Goal: Task Accomplishment & Management: Use online tool/utility

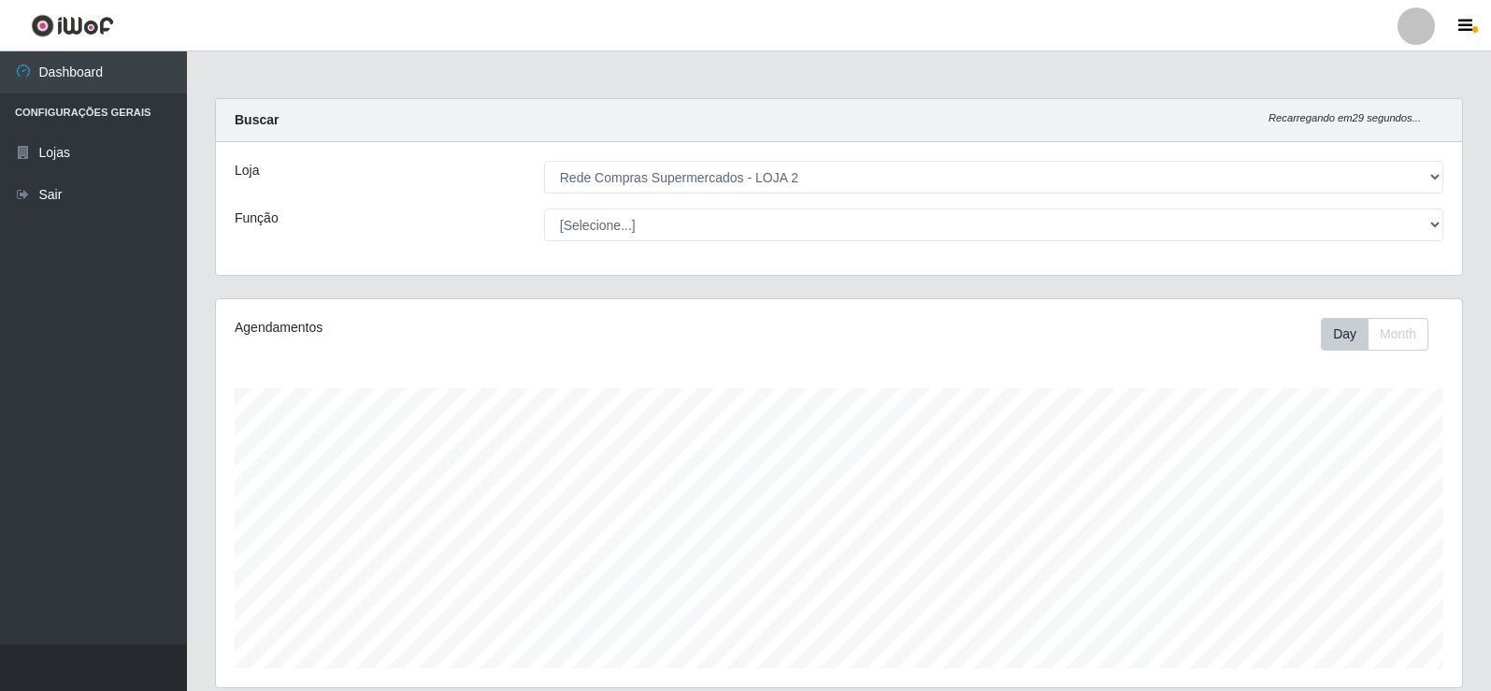
select select "161"
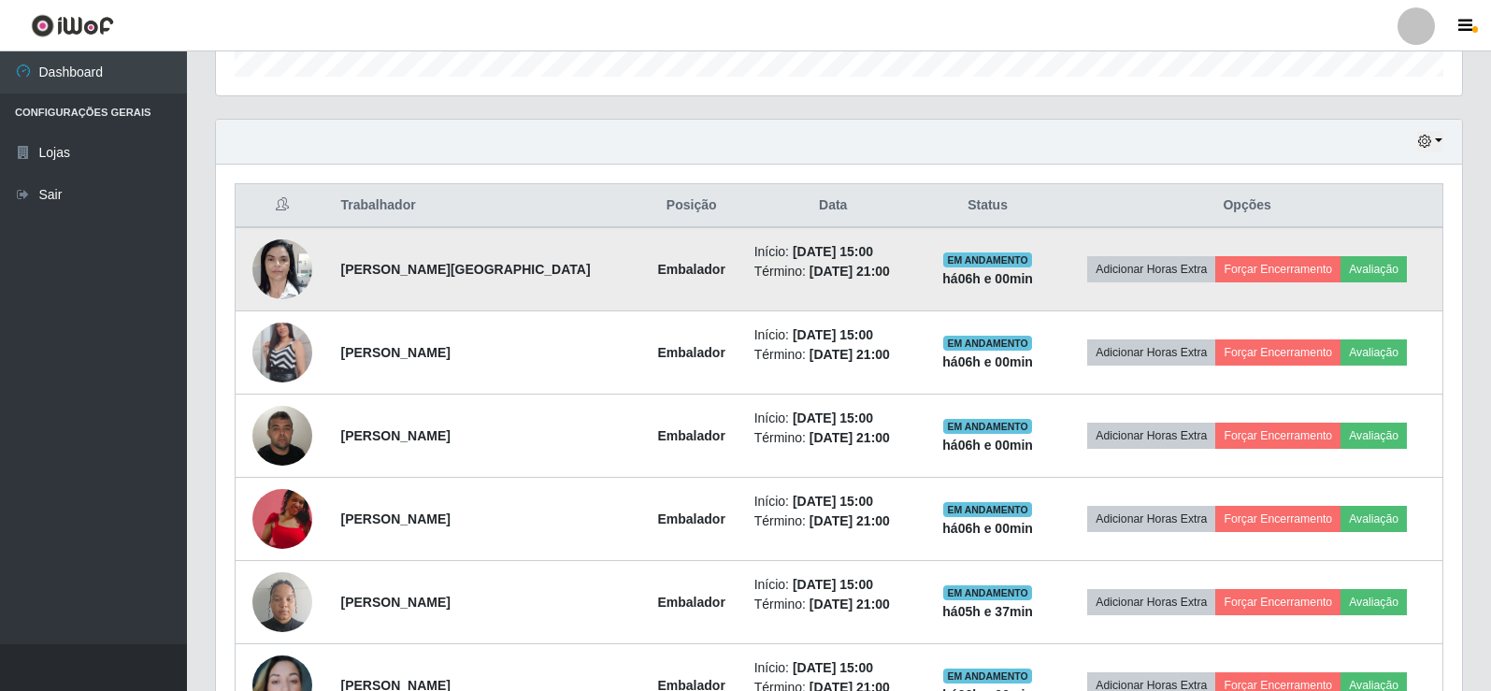
scroll to position [388, 1246]
click at [1280, 263] on button "Forçar Encerramento" at bounding box center [1277, 269] width 125 height 26
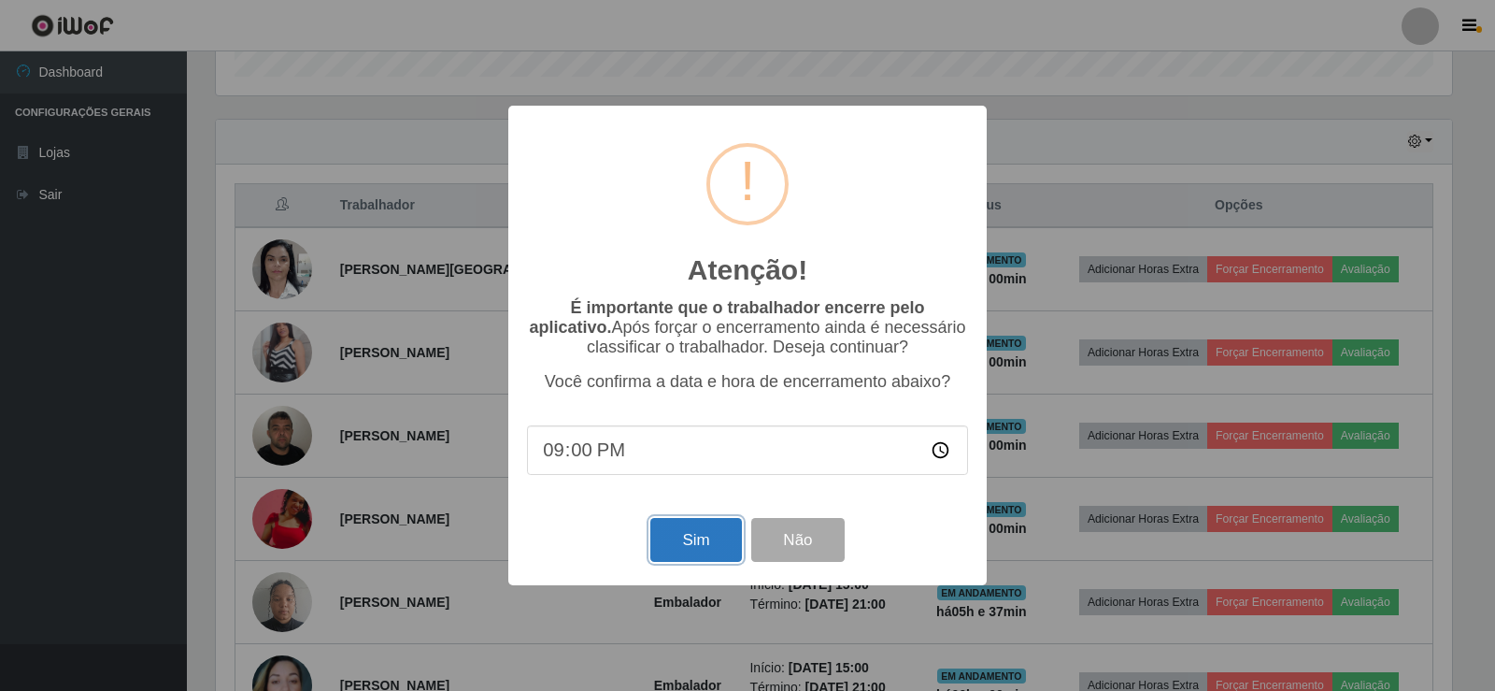
click at [709, 539] on button "Sim" at bounding box center [696, 540] width 91 height 44
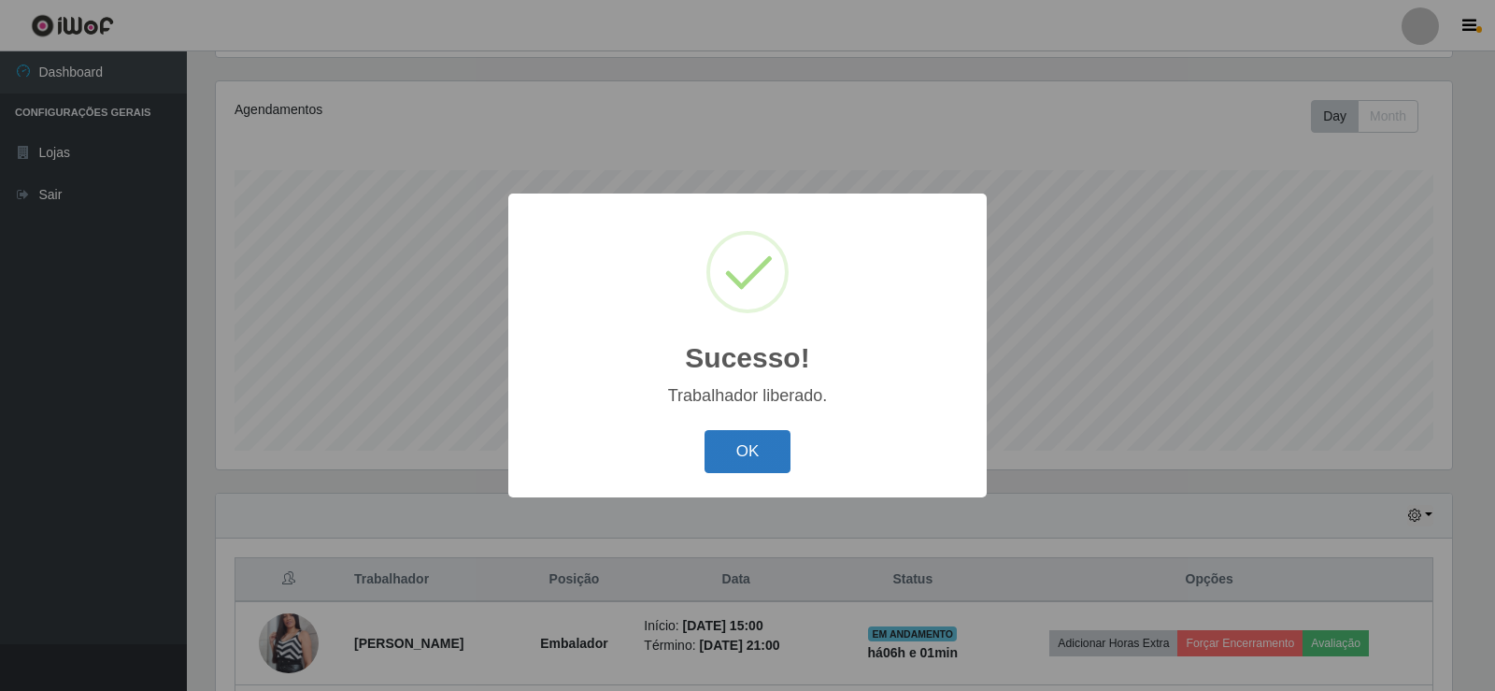
click at [740, 438] on button "OK" at bounding box center [748, 452] width 87 height 44
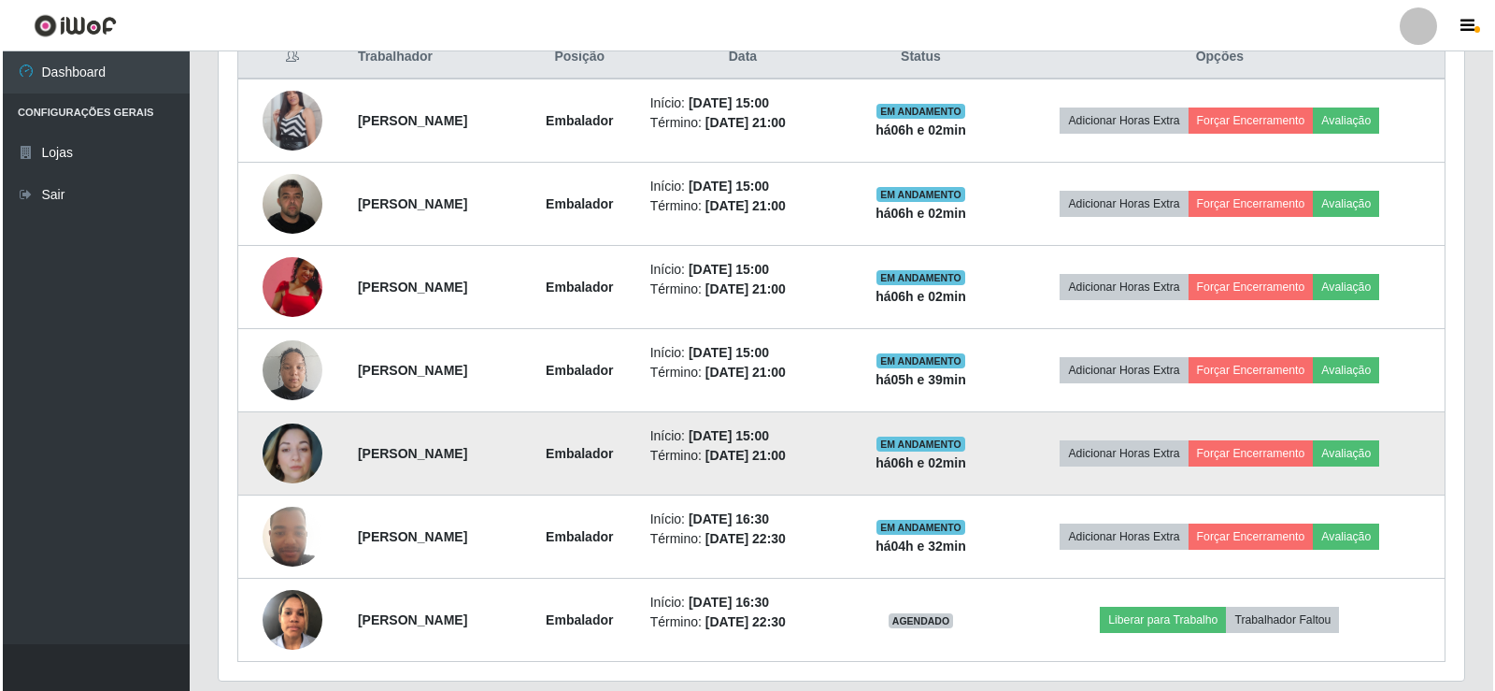
scroll to position [707, 0]
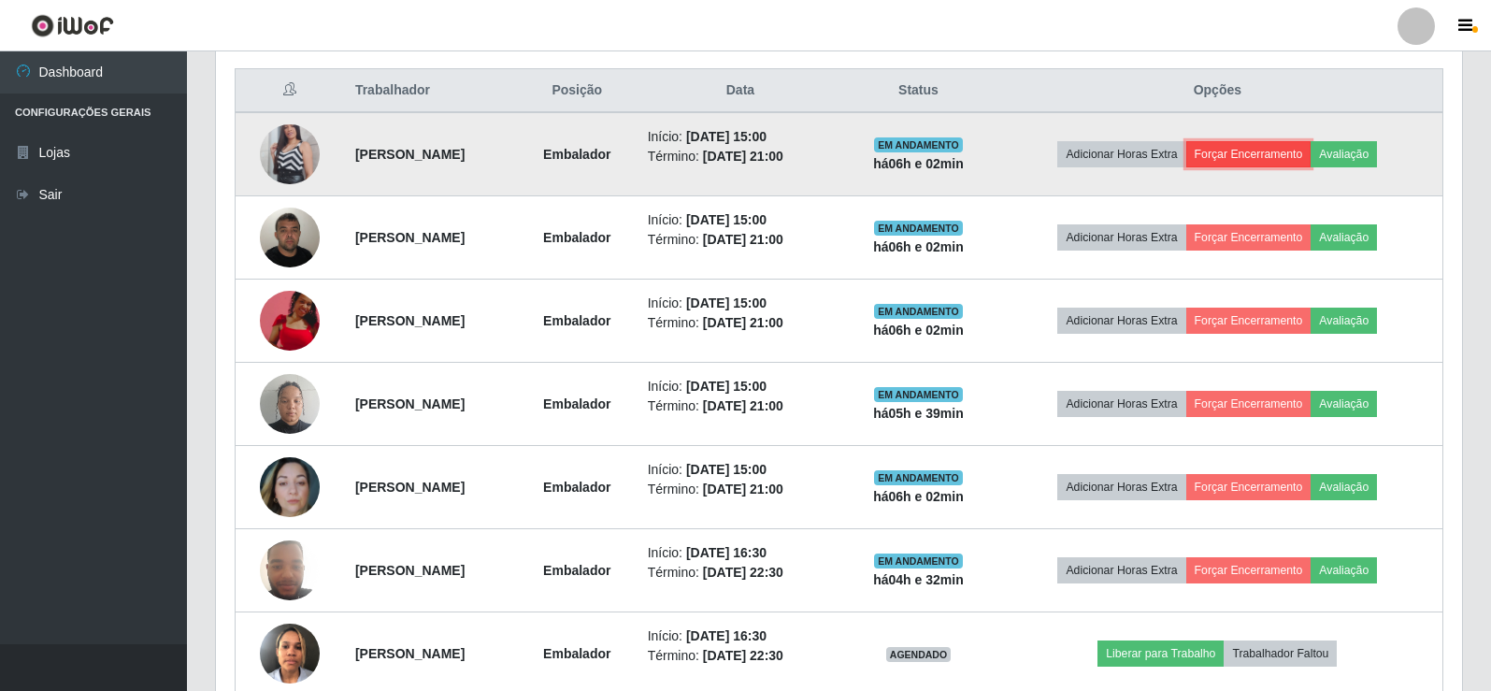
click at [1292, 163] on button "Forçar Encerramento" at bounding box center [1248, 154] width 125 height 26
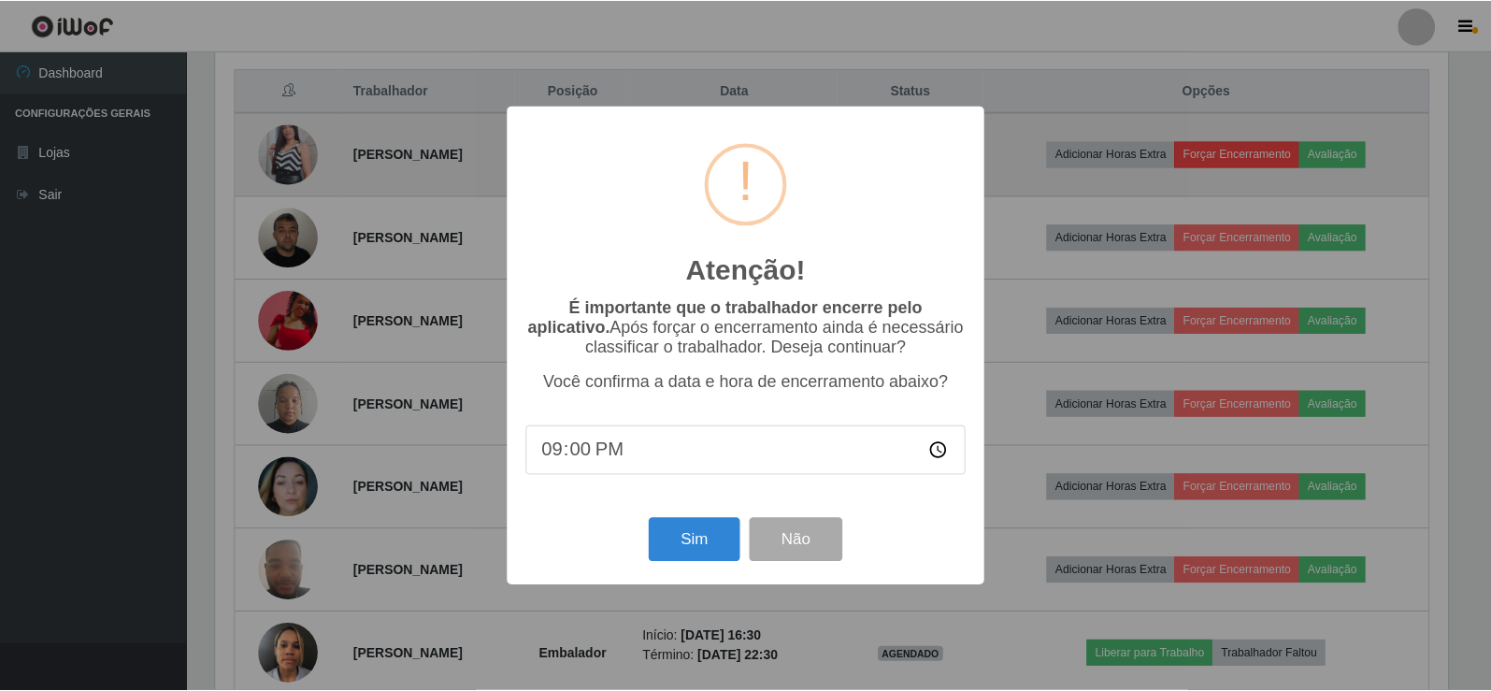
scroll to position [388, 1237]
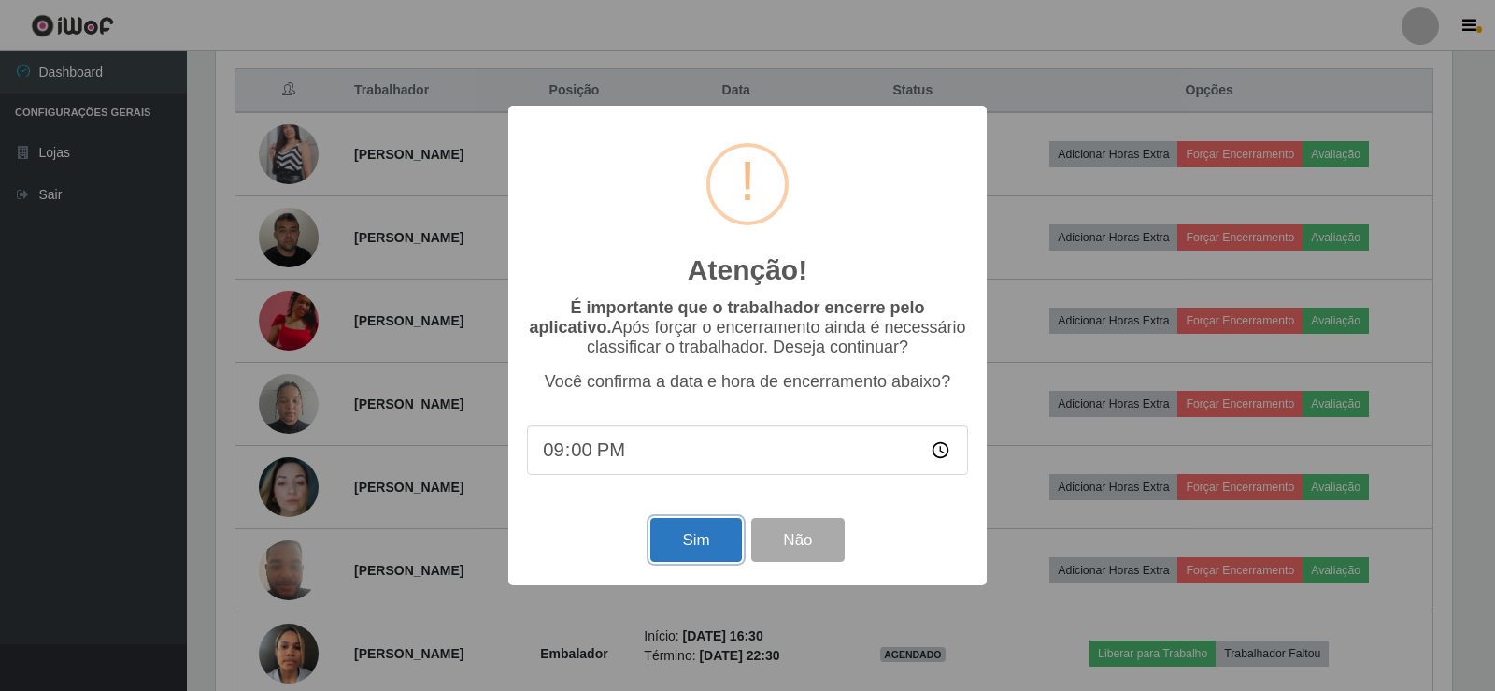
click at [693, 562] on button "Sim" at bounding box center [696, 540] width 91 height 44
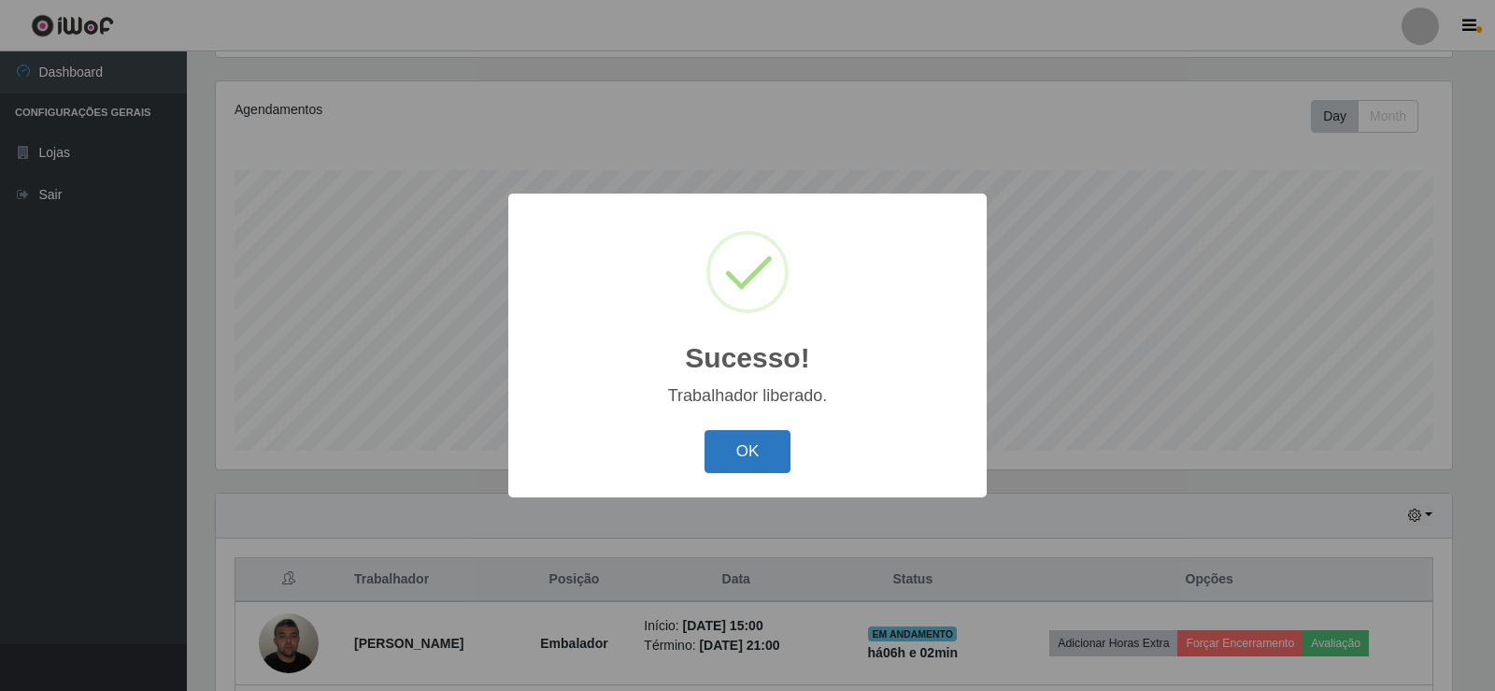
click at [751, 436] on button "OK" at bounding box center [748, 452] width 87 height 44
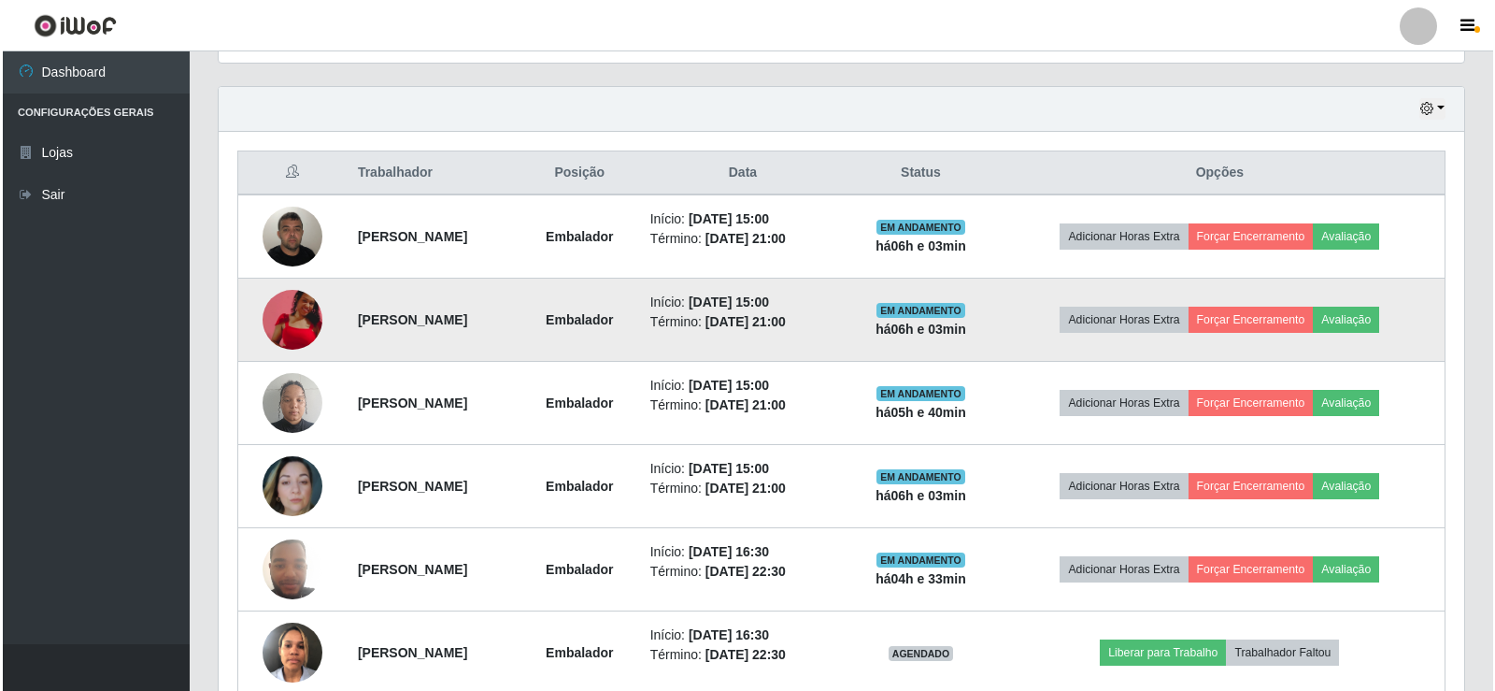
scroll to position [654, 0]
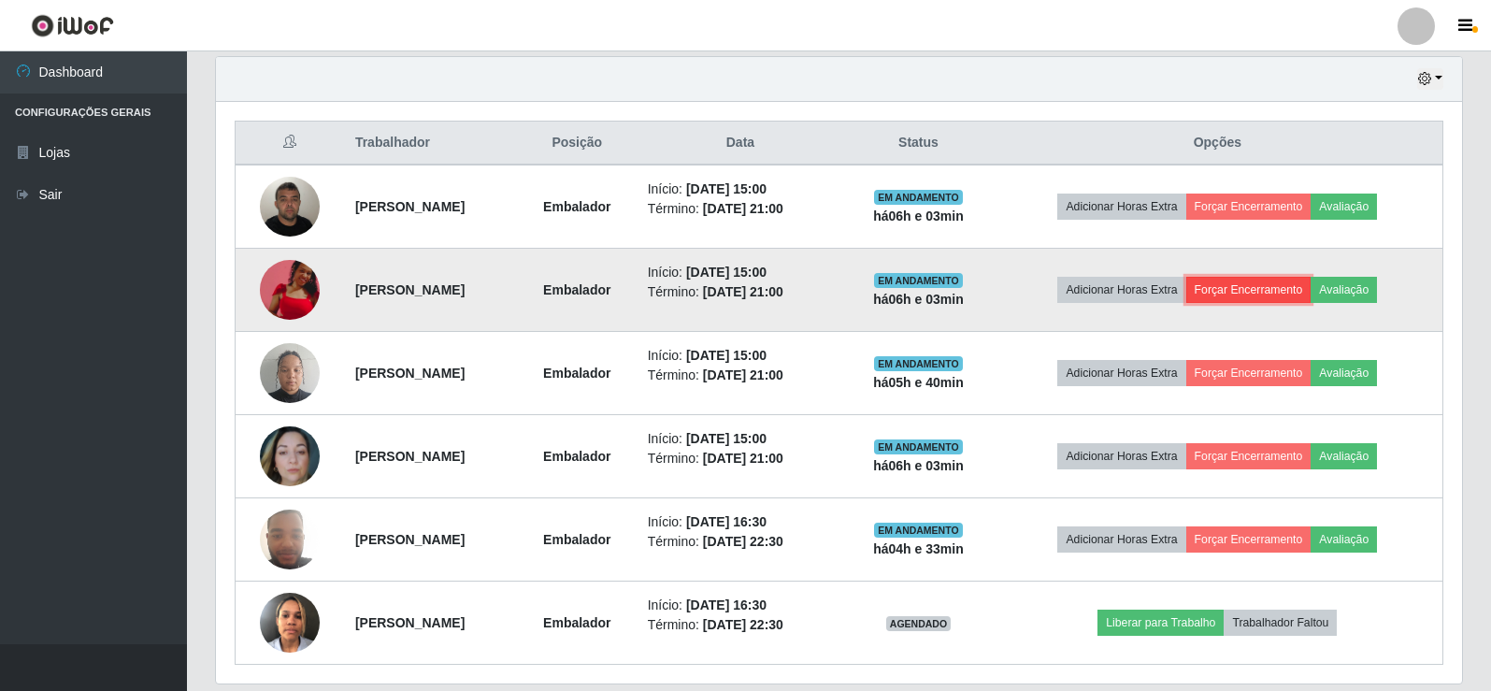
click at [1272, 282] on button "Forçar Encerramento" at bounding box center [1248, 290] width 125 height 26
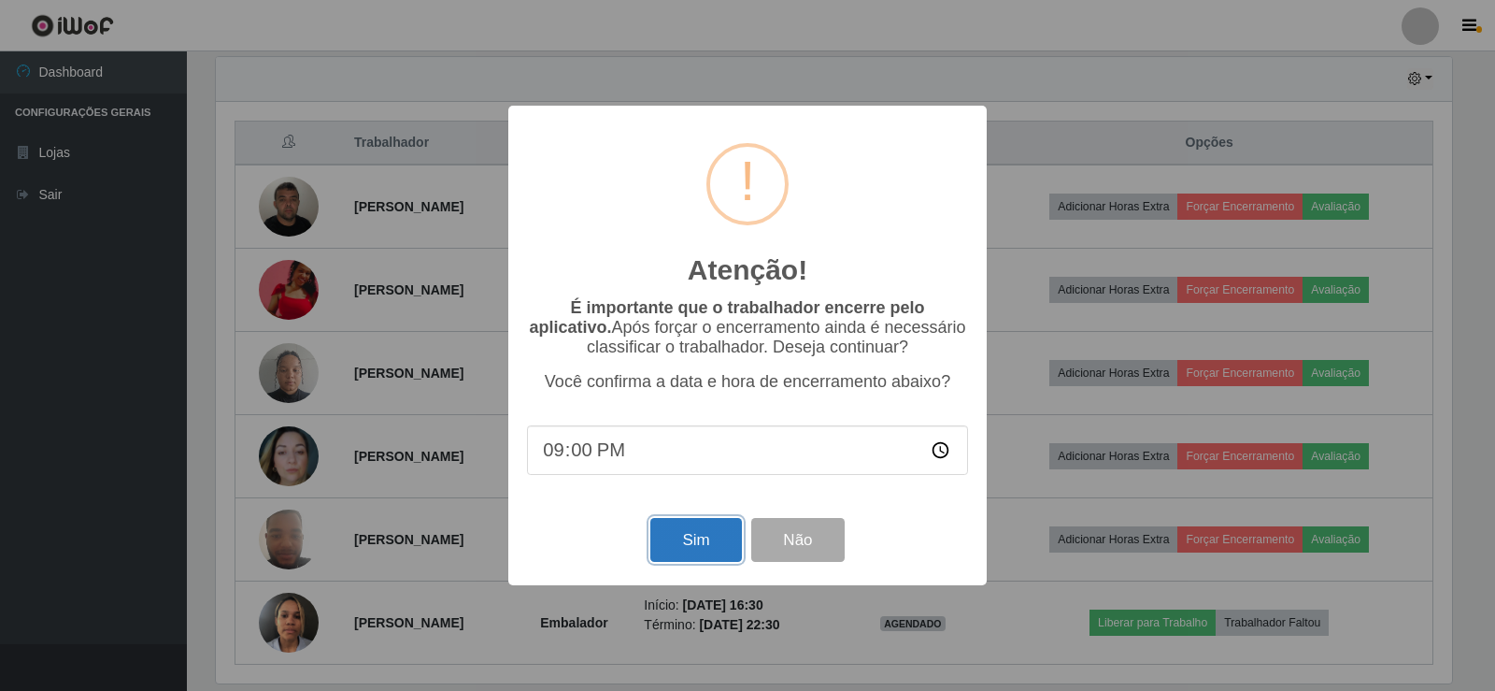
click at [724, 543] on button "Sim" at bounding box center [696, 540] width 91 height 44
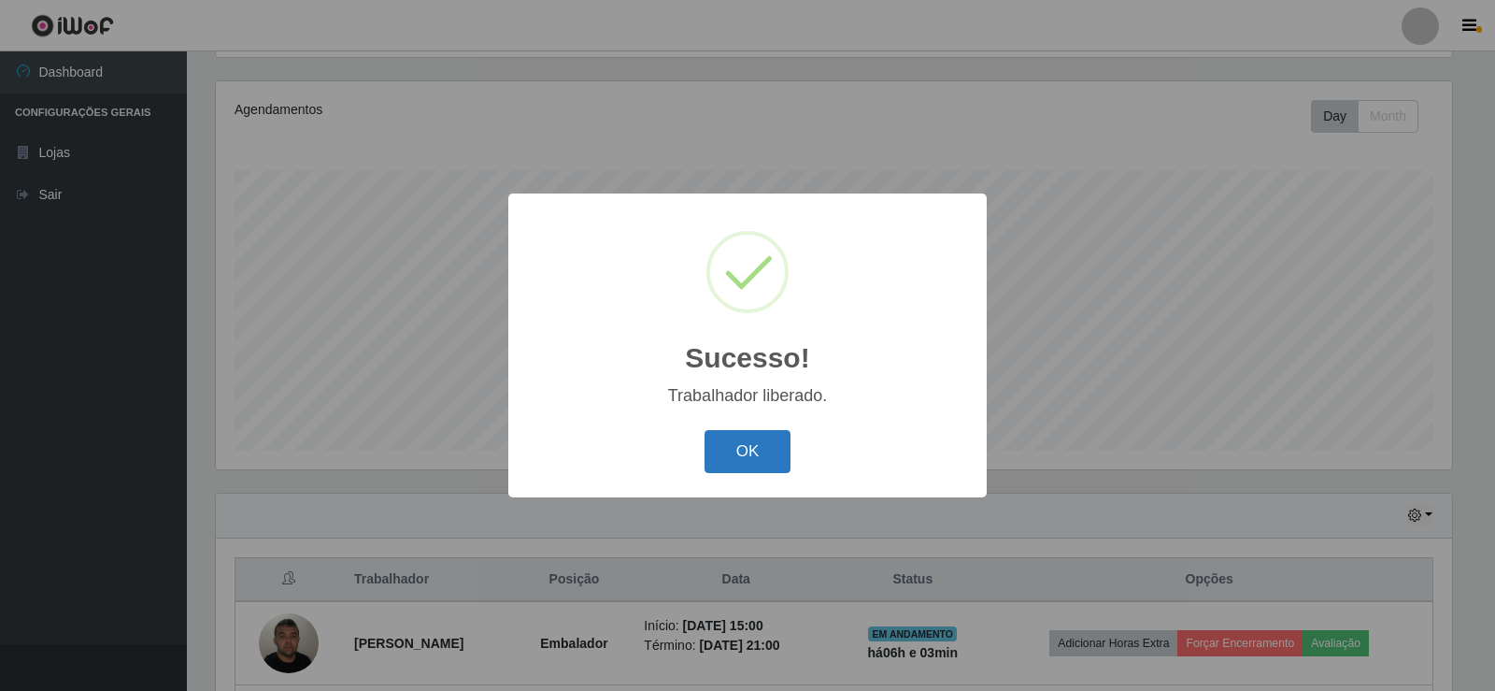
click at [776, 436] on button "OK" at bounding box center [748, 452] width 87 height 44
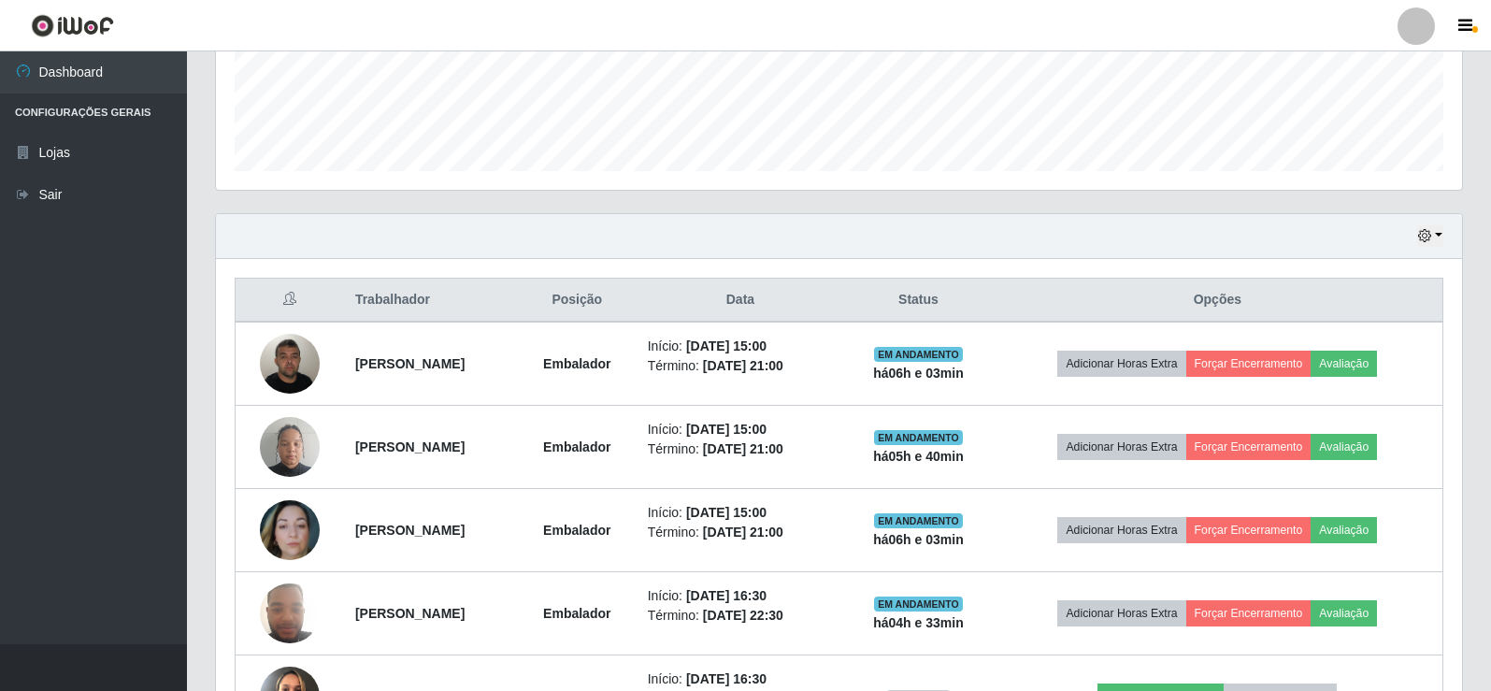
scroll to position [498, 0]
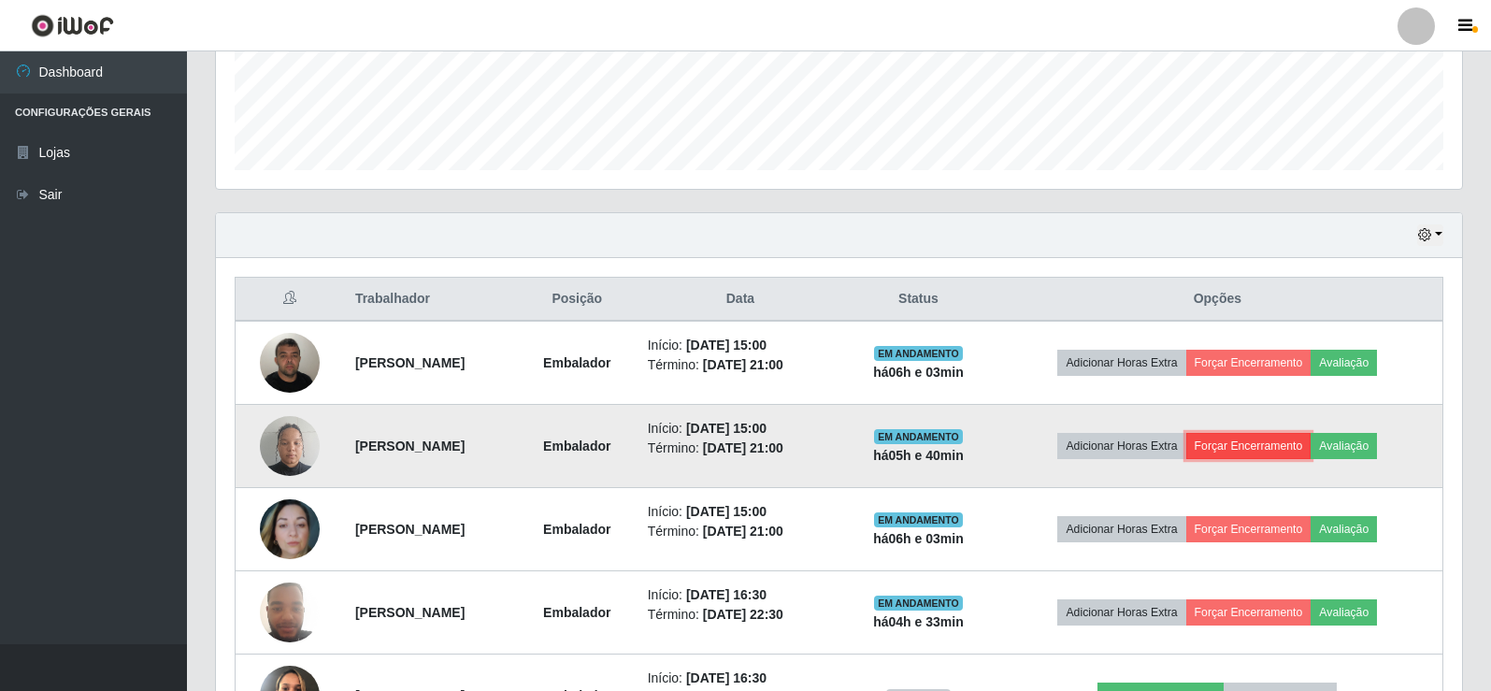
click at [1286, 442] on button "Forçar Encerramento" at bounding box center [1248, 446] width 125 height 26
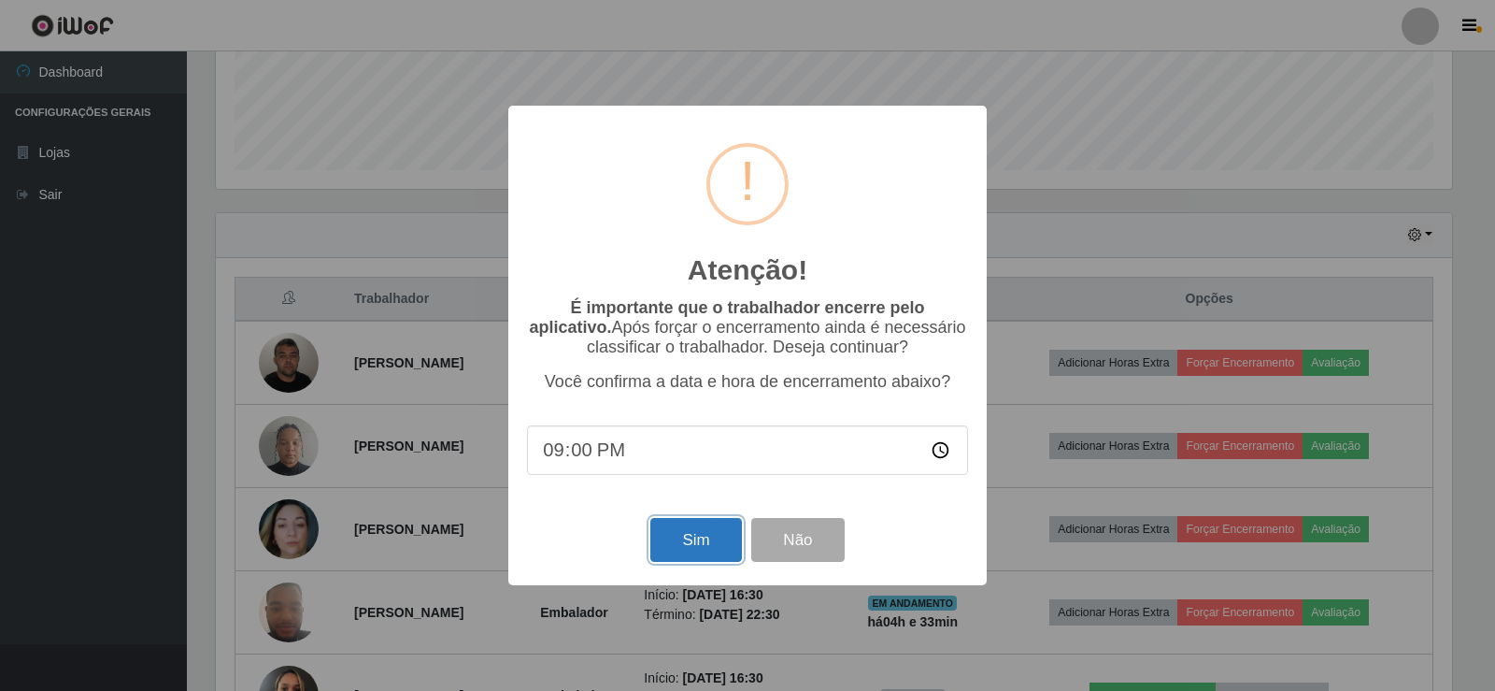
click at [711, 547] on button "Sim" at bounding box center [696, 540] width 91 height 44
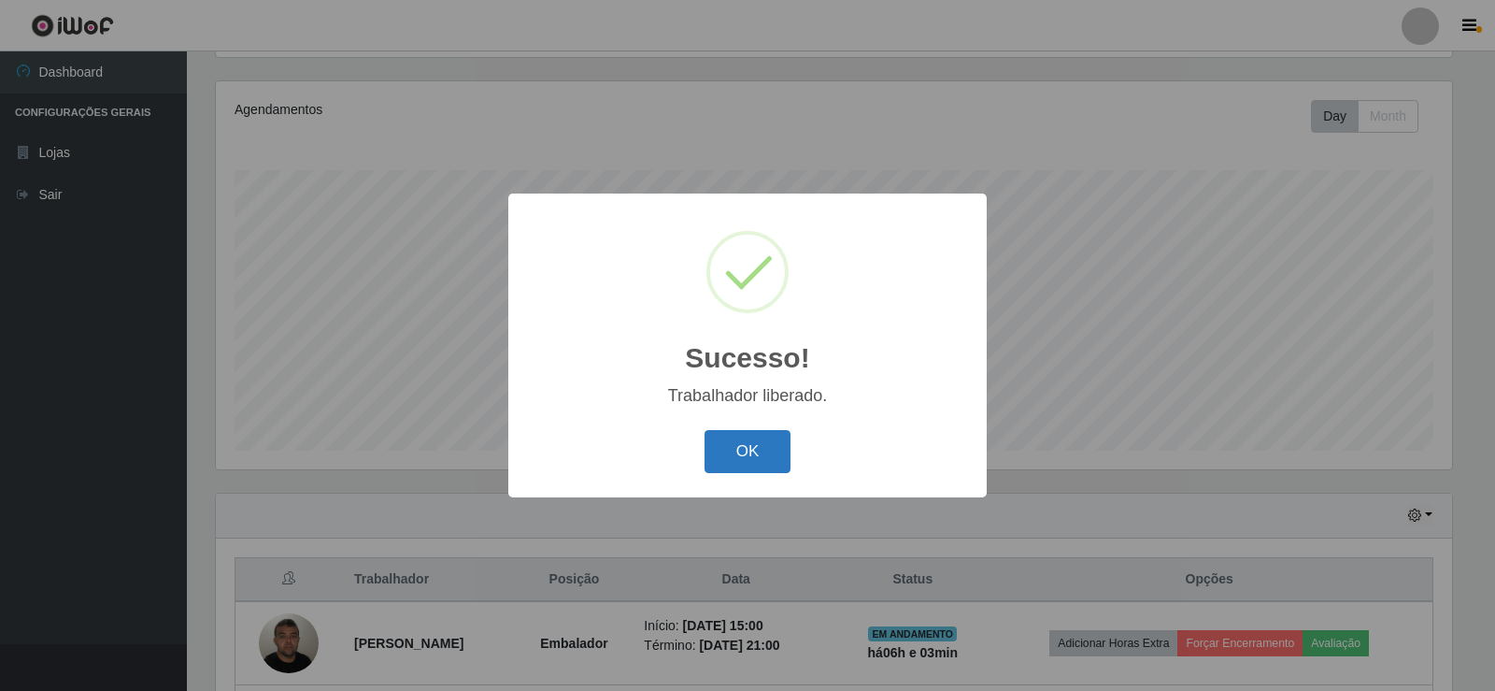
click at [765, 441] on button "OK" at bounding box center [748, 452] width 87 height 44
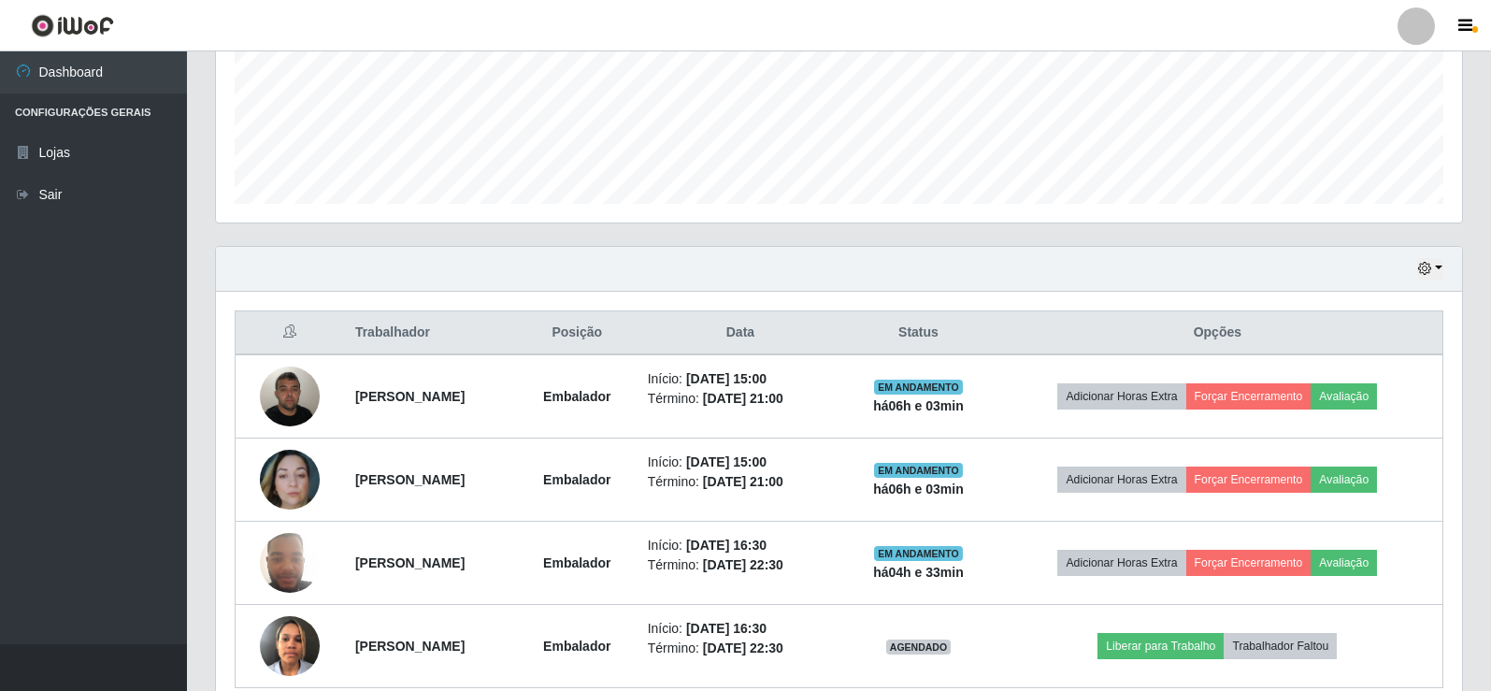
scroll to position [498, 0]
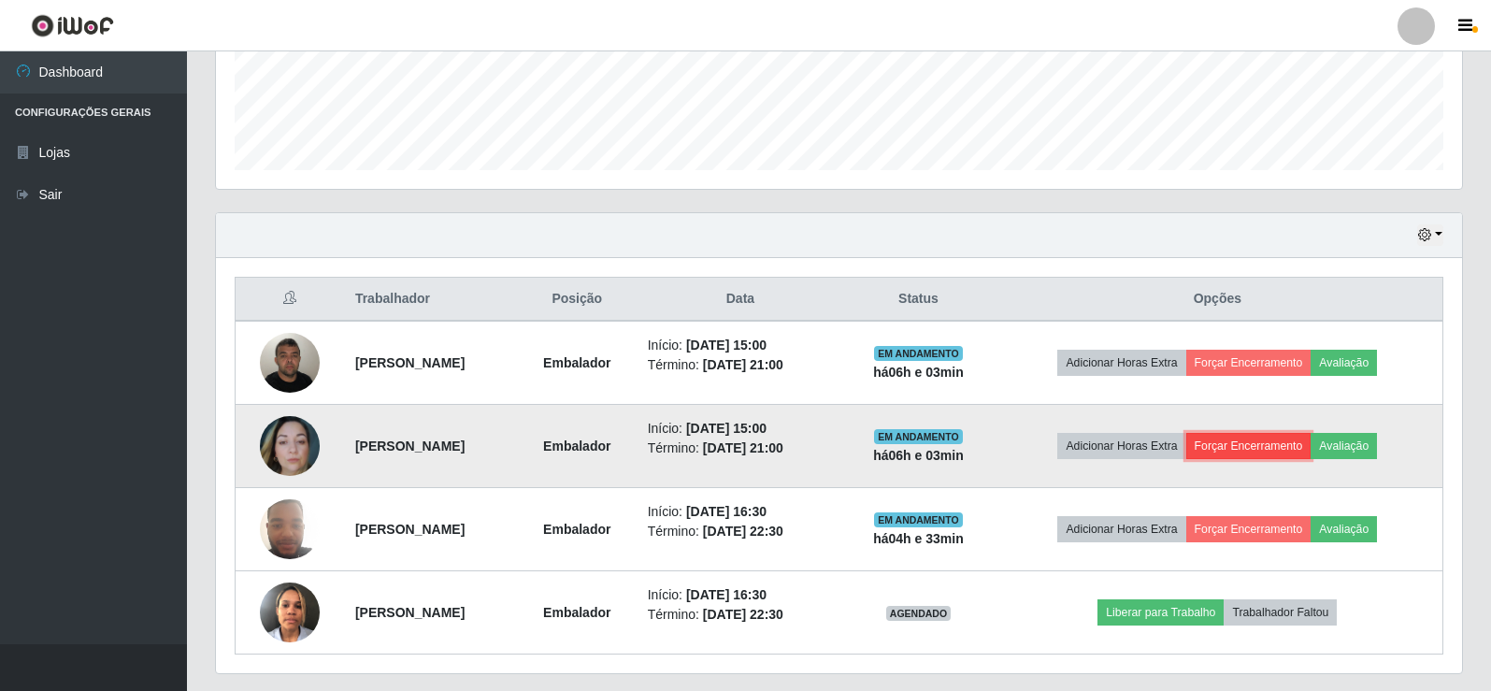
click at [1255, 438] on button "Forçar Encerramento" at bounding box center [1248, 446] width 125 height 26
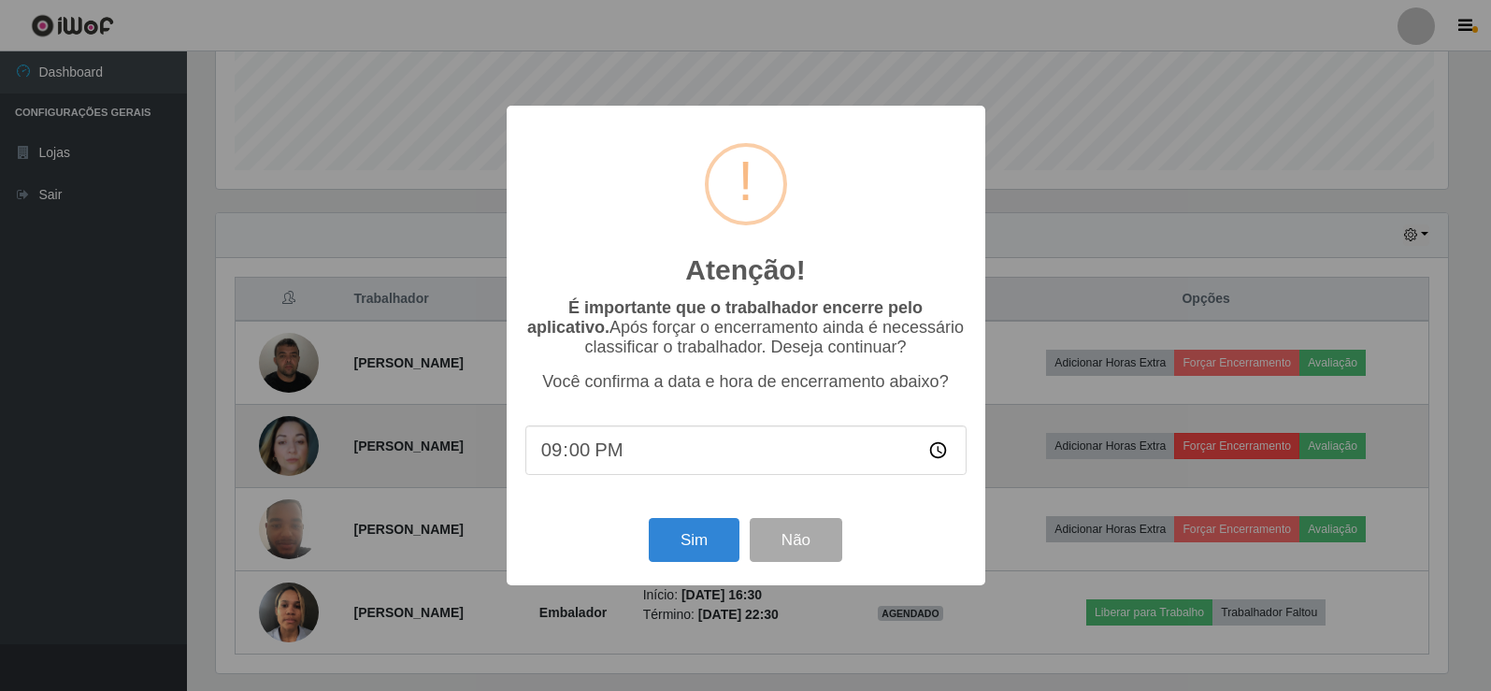
scroll to position [388, 1237]
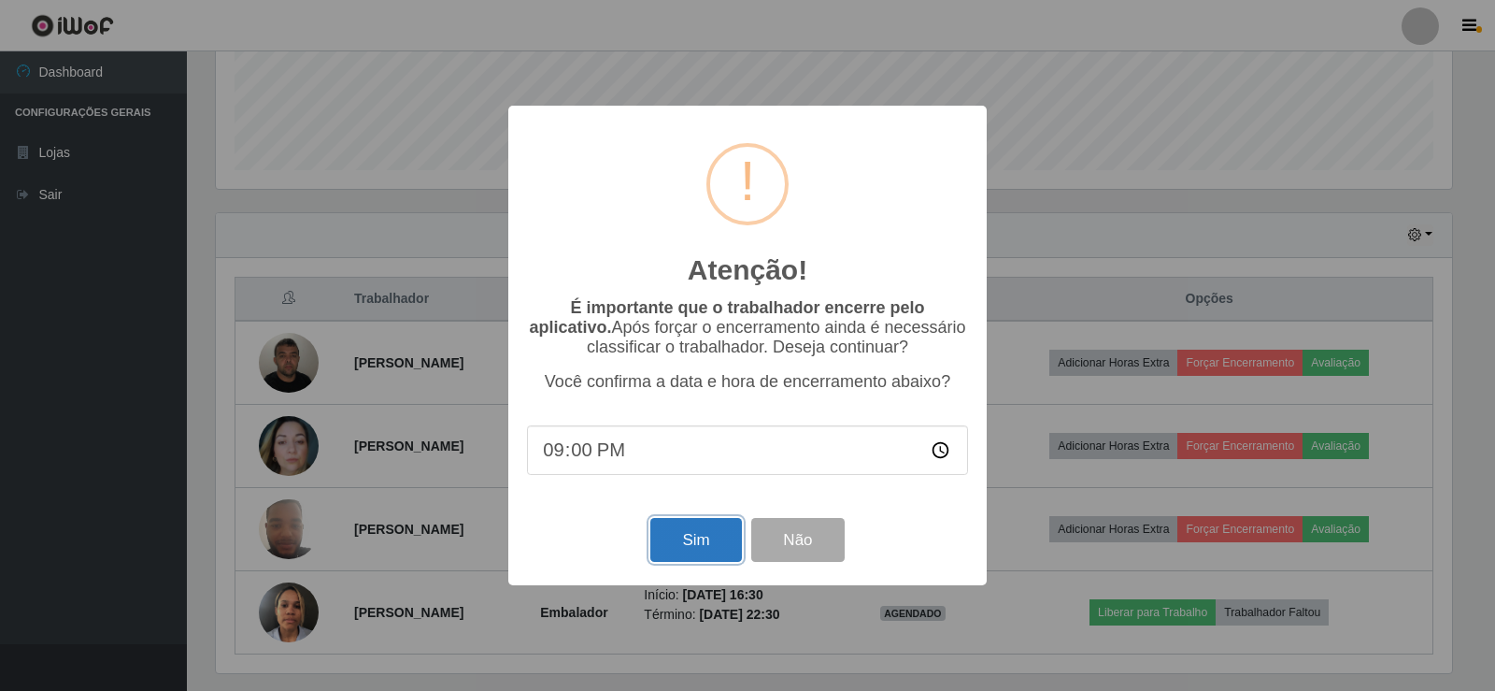
click at [714, 540] on button "Sim" at bounding box center [696, 540] width 91 height 44
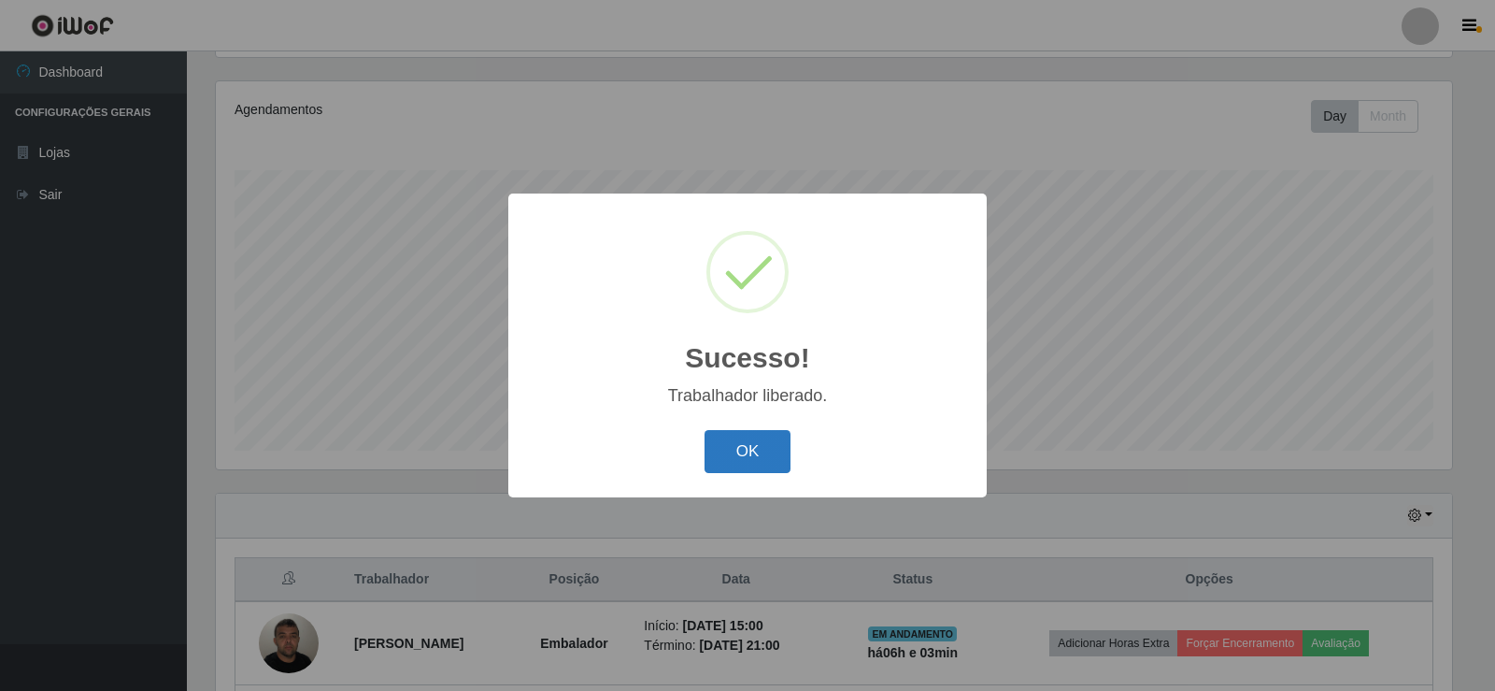
click at [733, 451] on button "OK" at bounding box center [748, 452] width 87 height 44
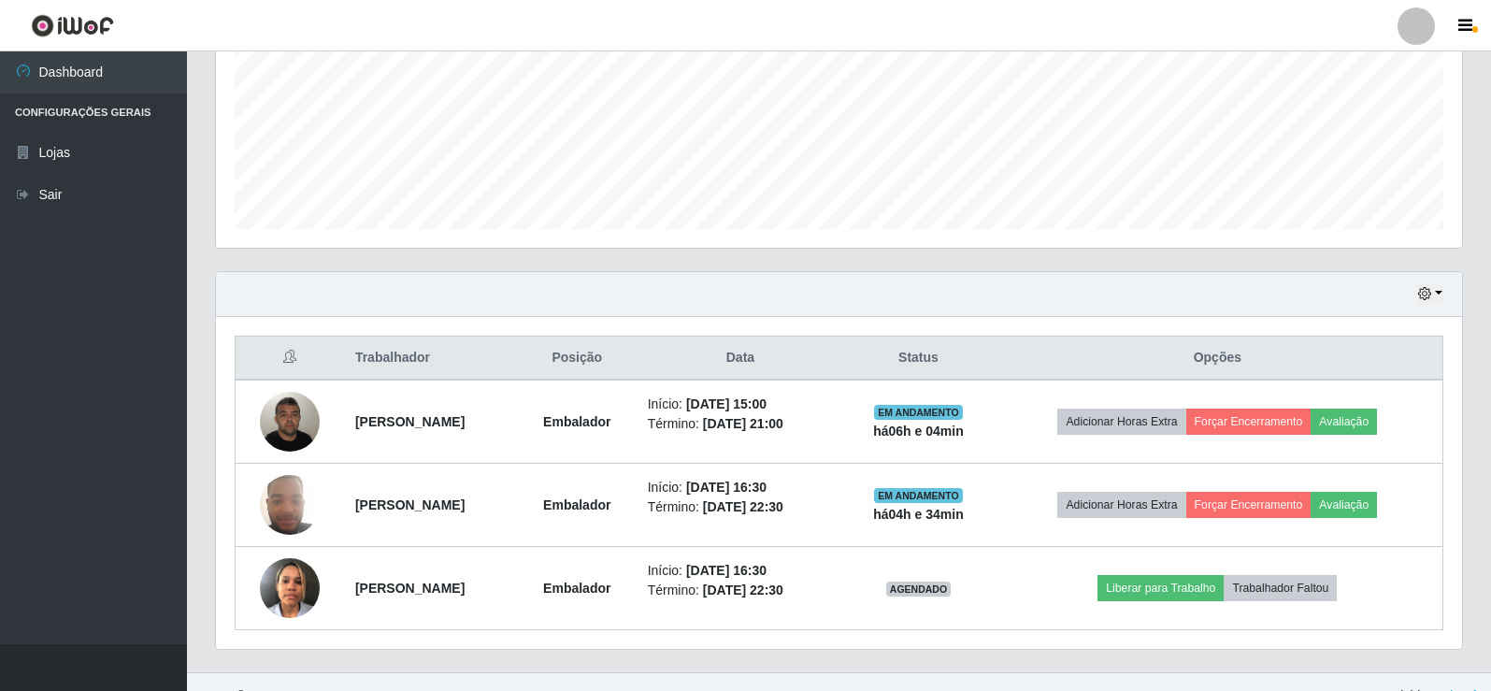
scroll to position [467, 0]
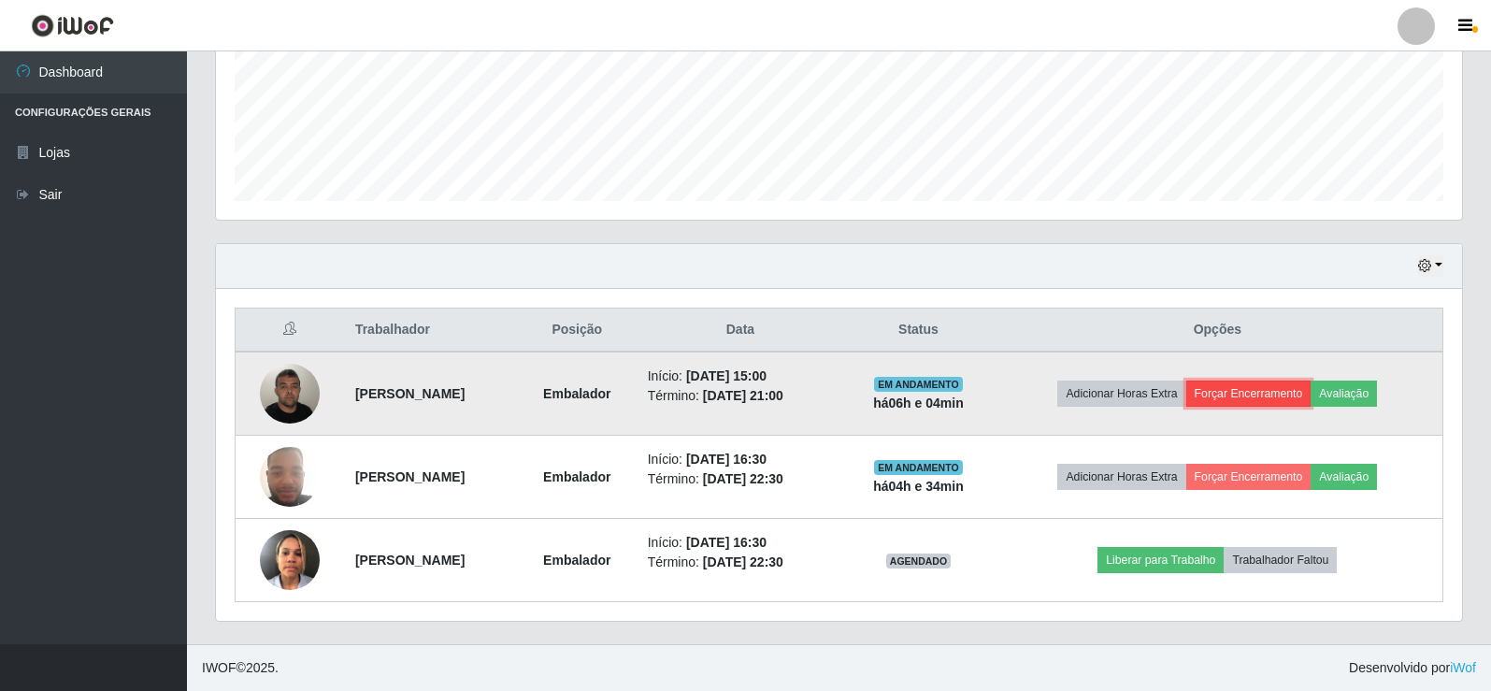
click at [1278, 398] on button "Forçar Encerramento" at bounding box center [1248, 393] width 125 height 26
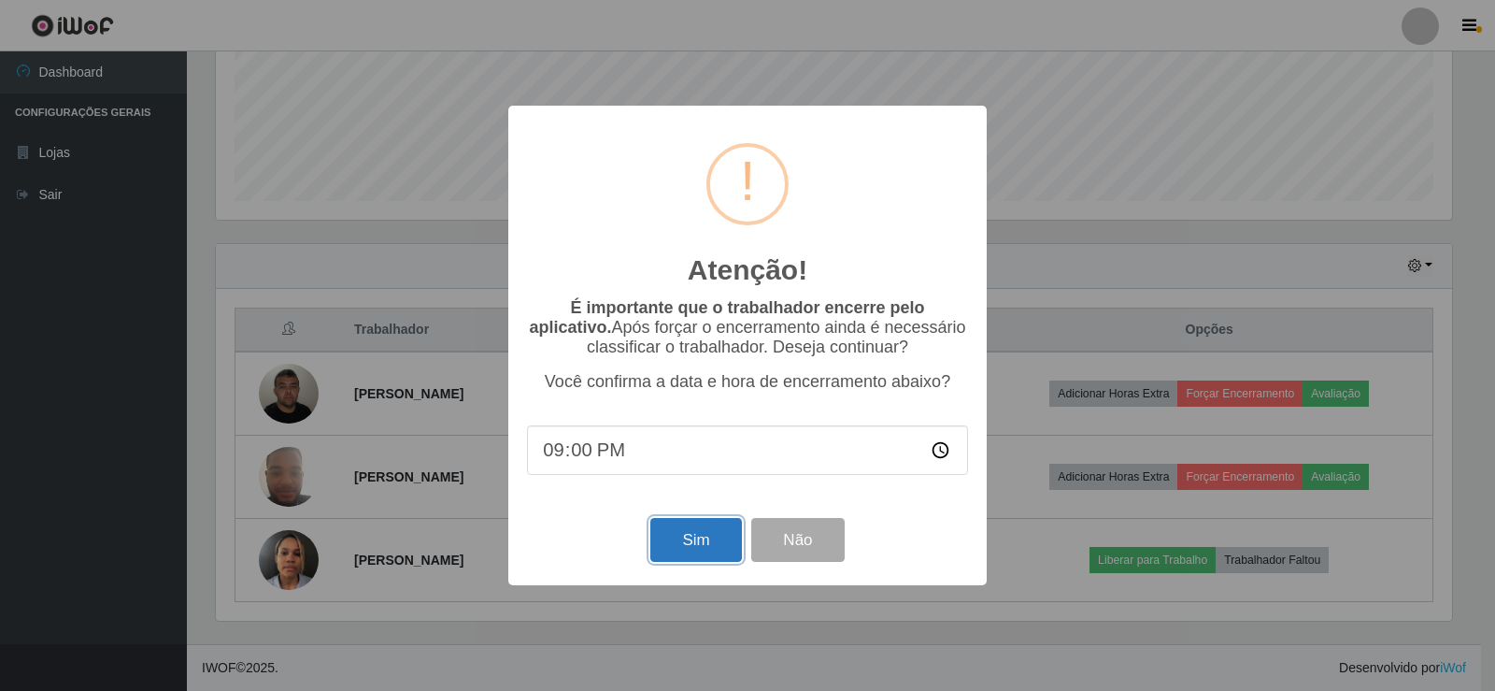
click at [708, 545] on button "Sim" at bounding box center [696, 540] width 91 height 44
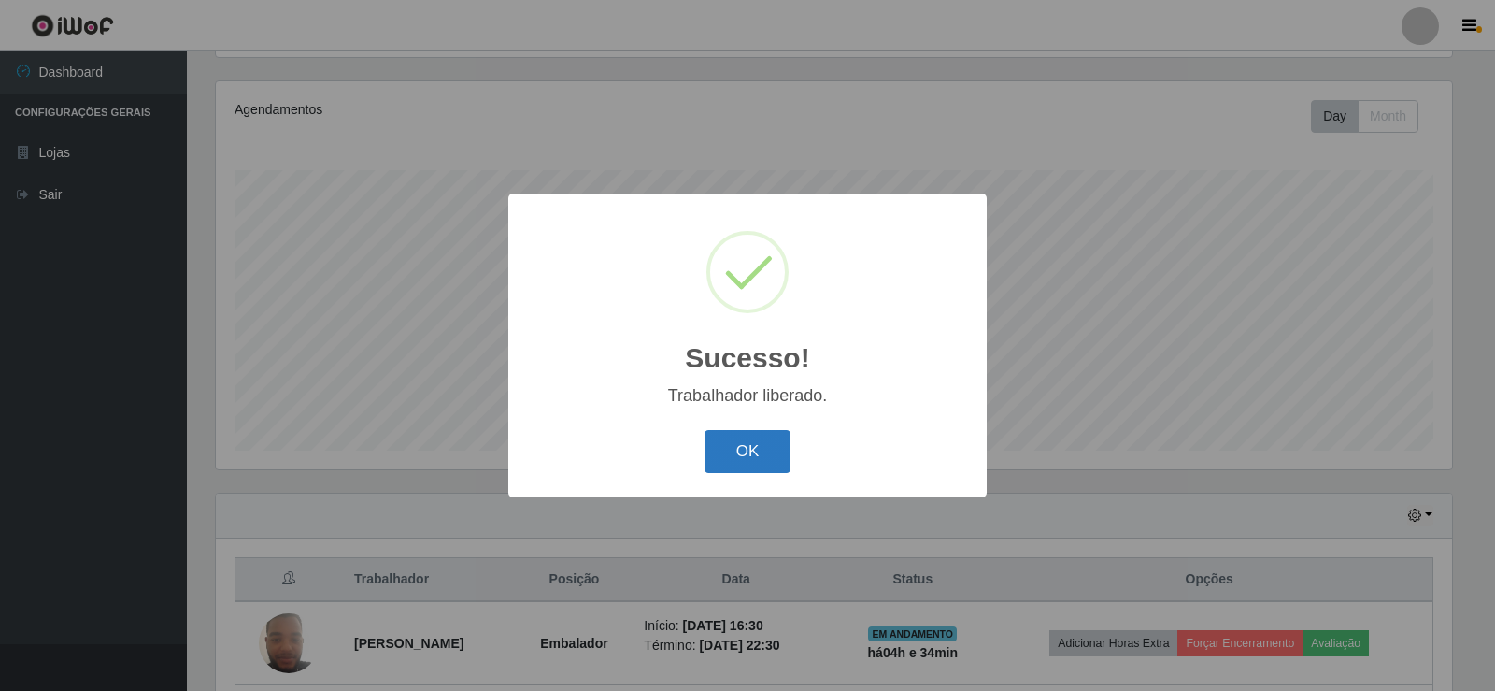
click at [761, 437] on button "OK" at bounding box center [748, 452] width 87 height 44
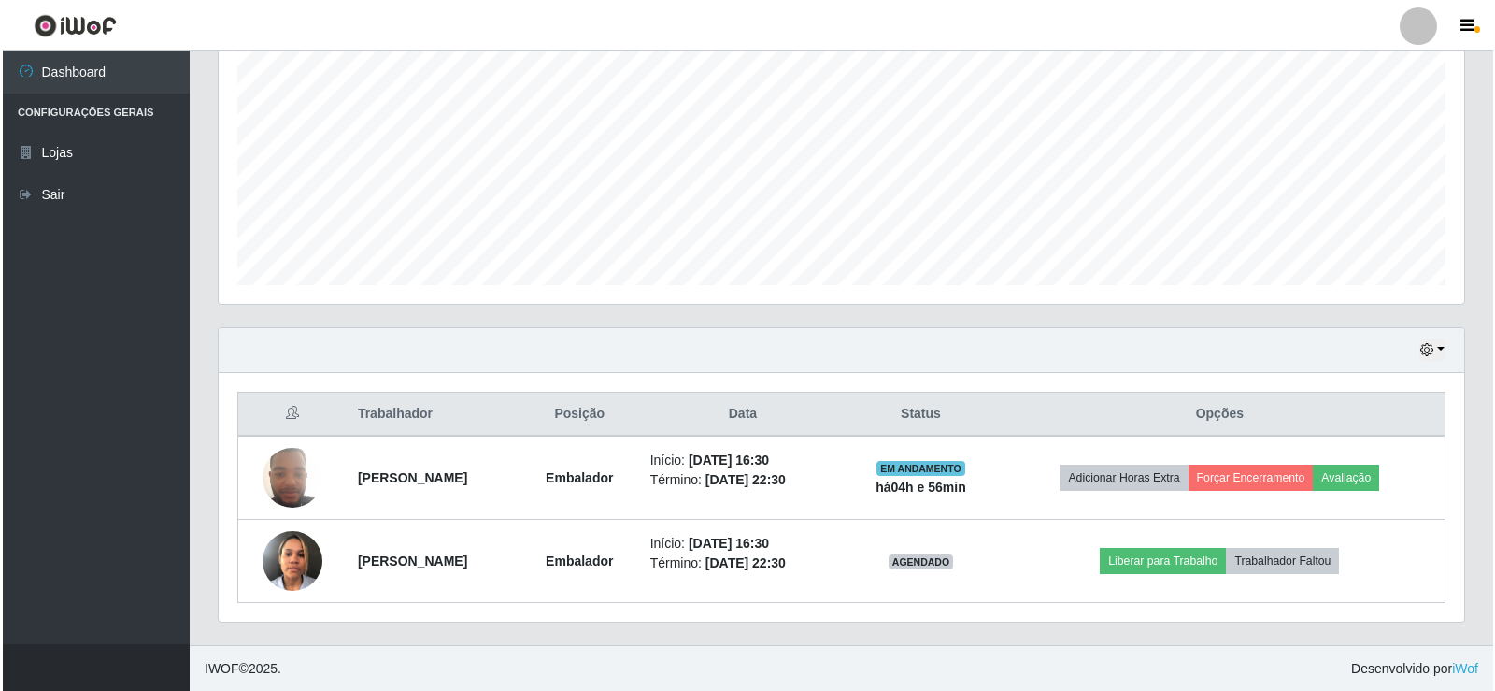
scroll to position [384, 0]
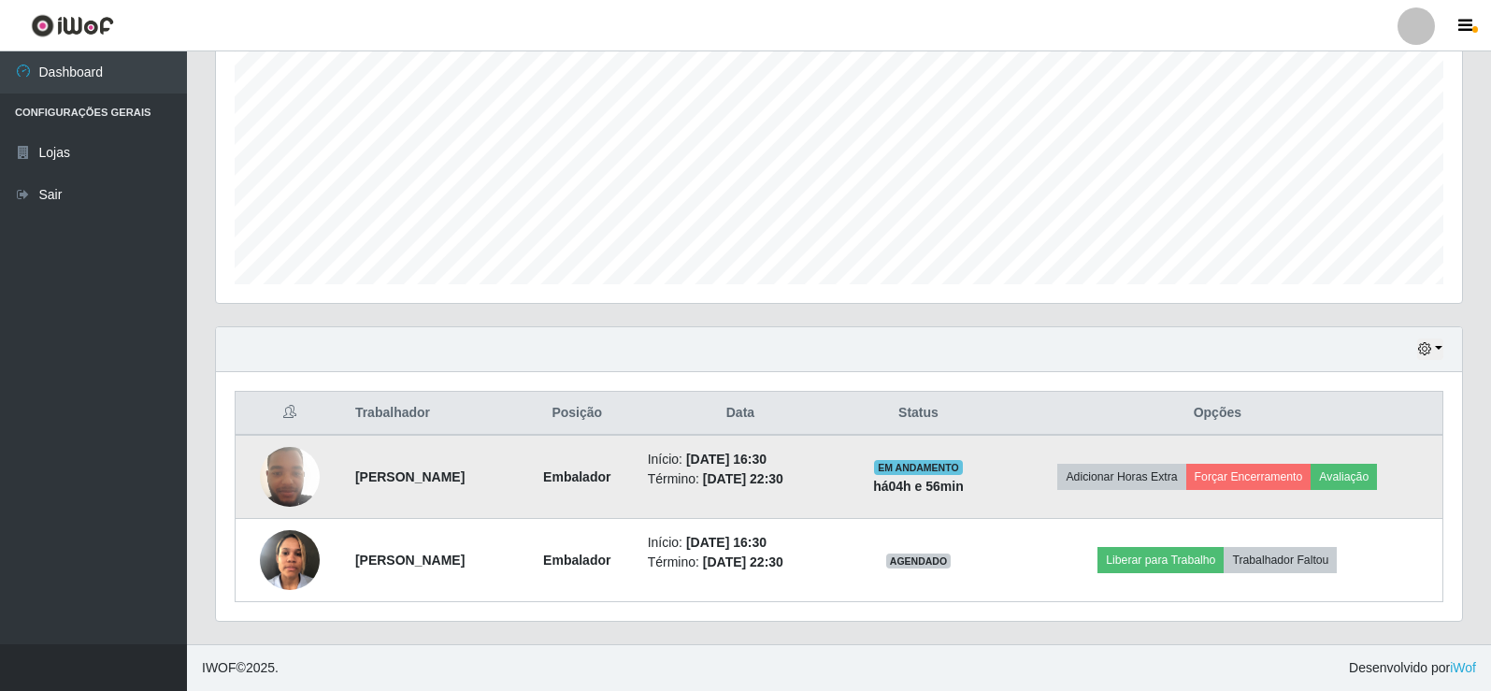
click at [305, 488] on img at bounding box center [290, 475] width 60 height 79
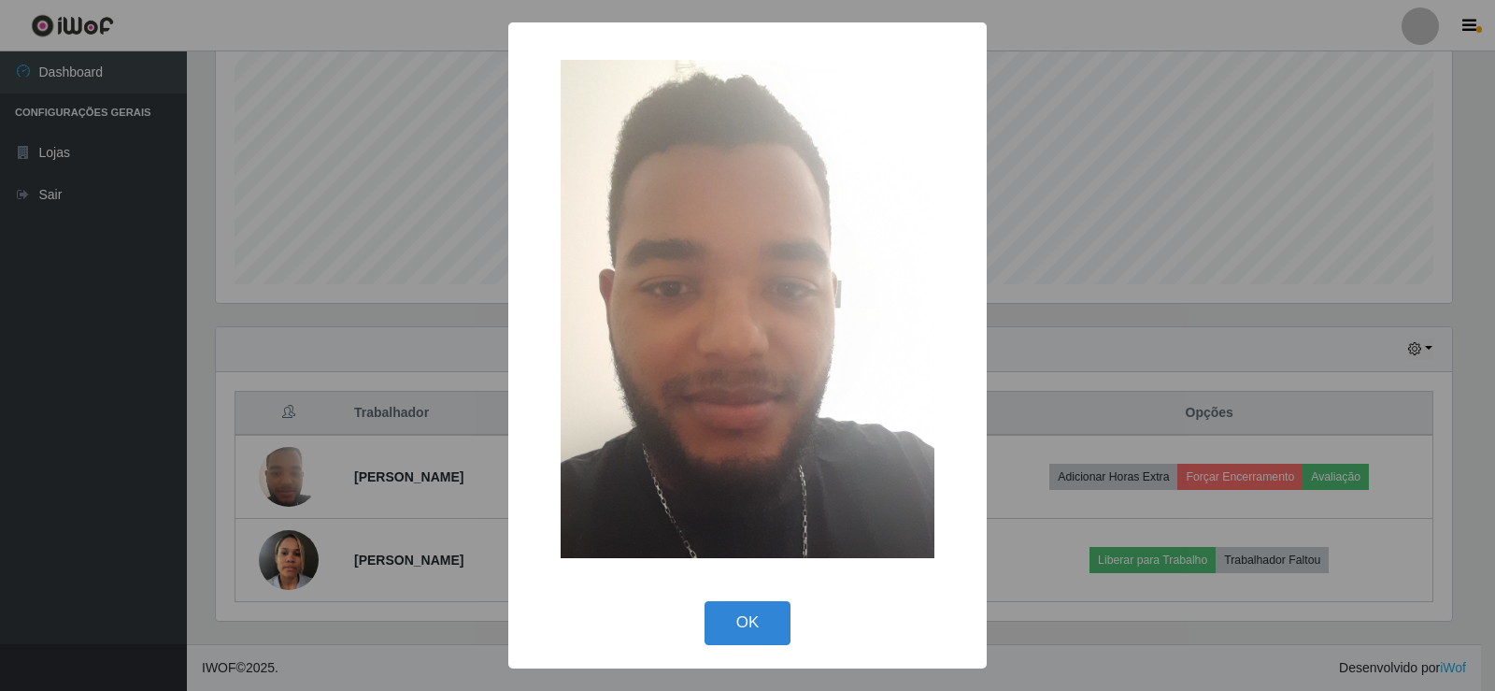
click at [356, 365] on div "× OK Cancel" at bounding box center [747, 345] width 1495 height 691
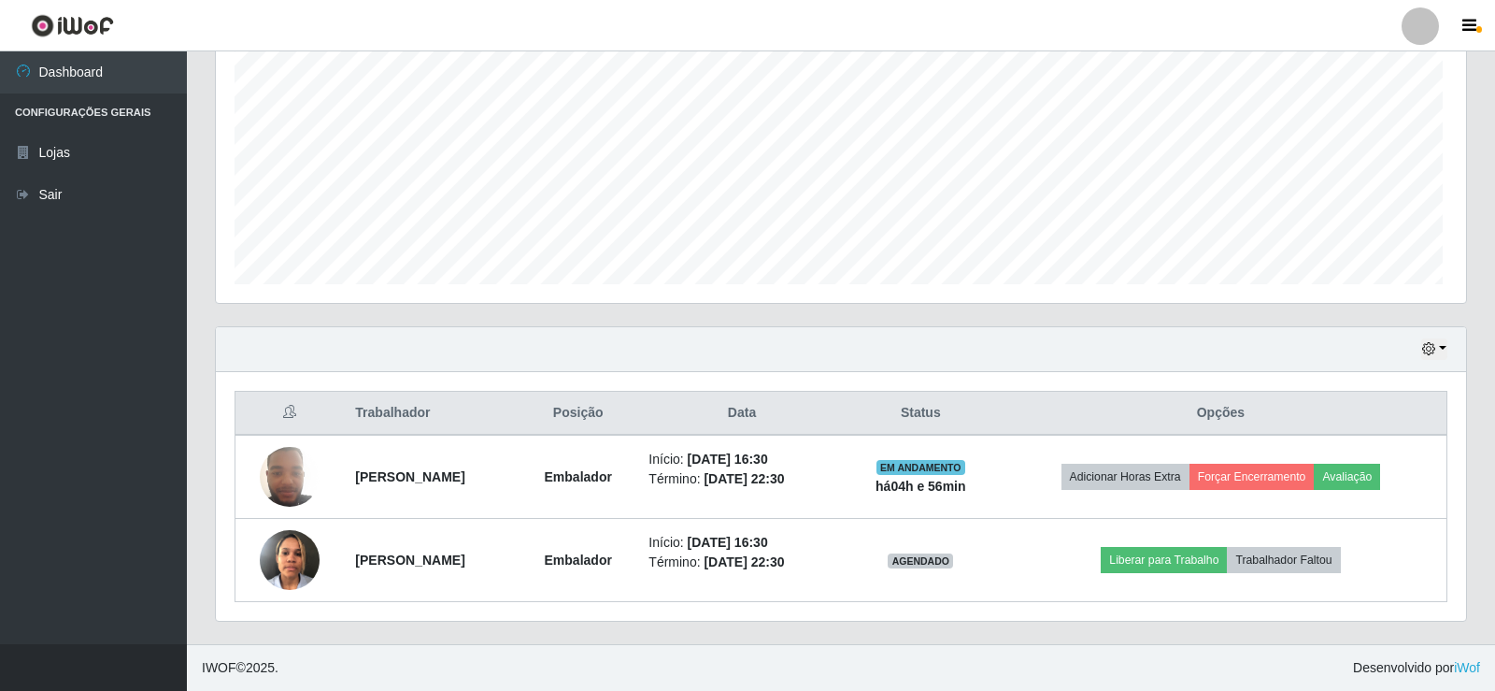
scroll to position [388, 1246]
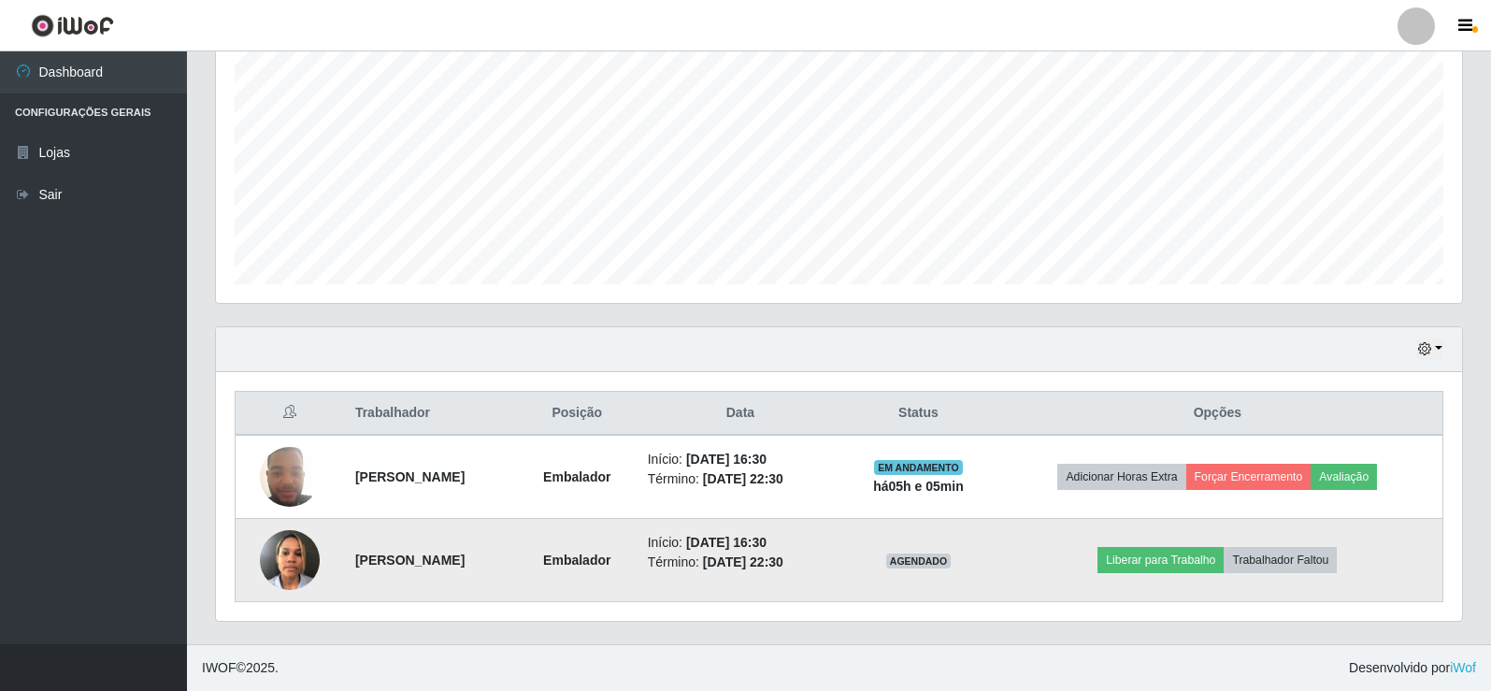
click at [292, 560] on img at bounding box center [290, 559] width 60 height 79
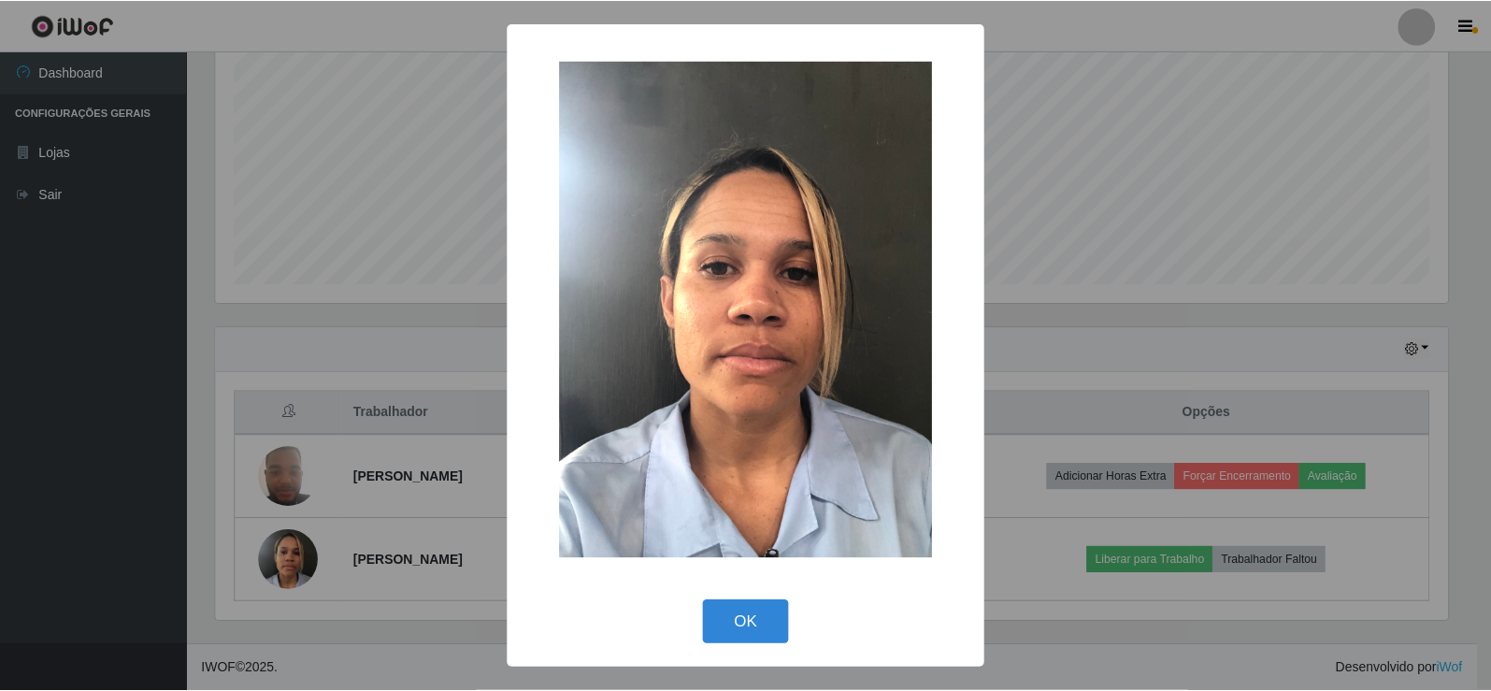
scroll to position [388, 1237]
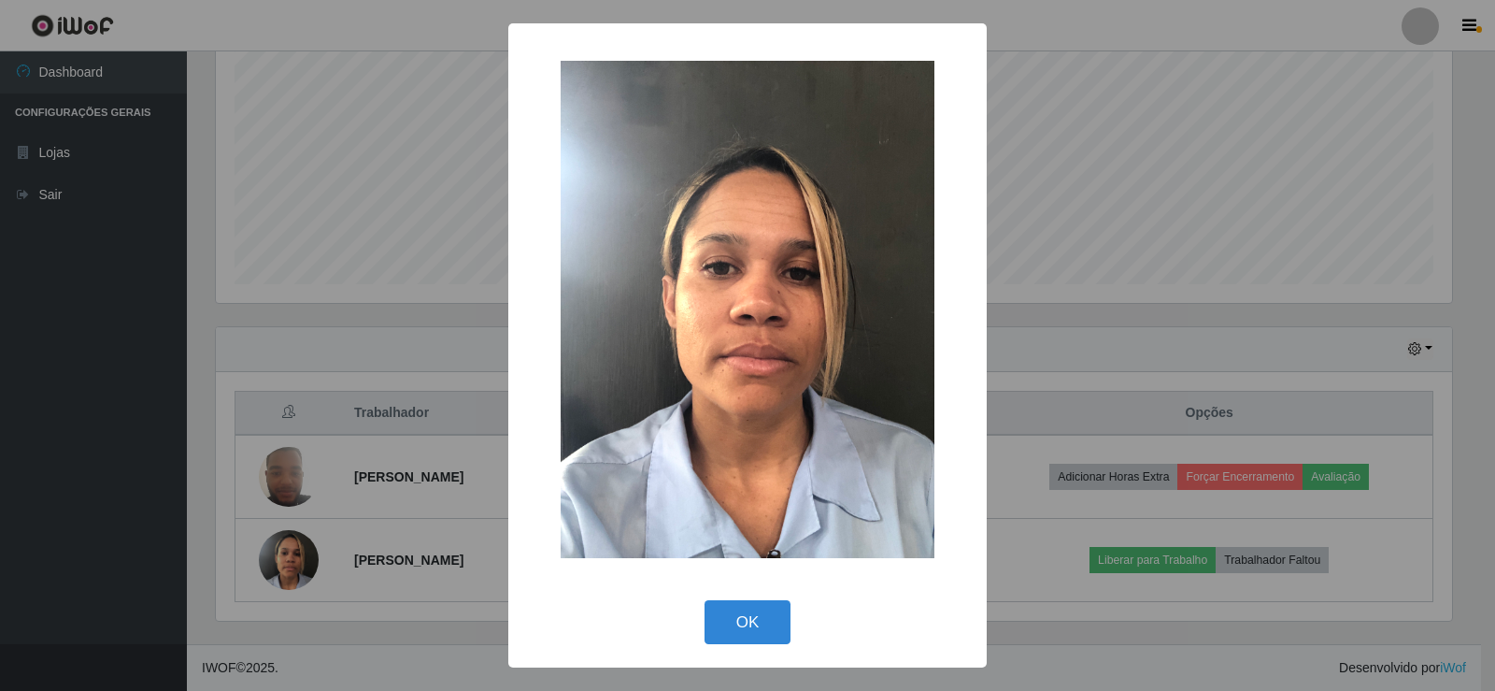
click at [293, 551] on div "× OK Cancel" at bounding box center [747, 345] width 1495 height 691
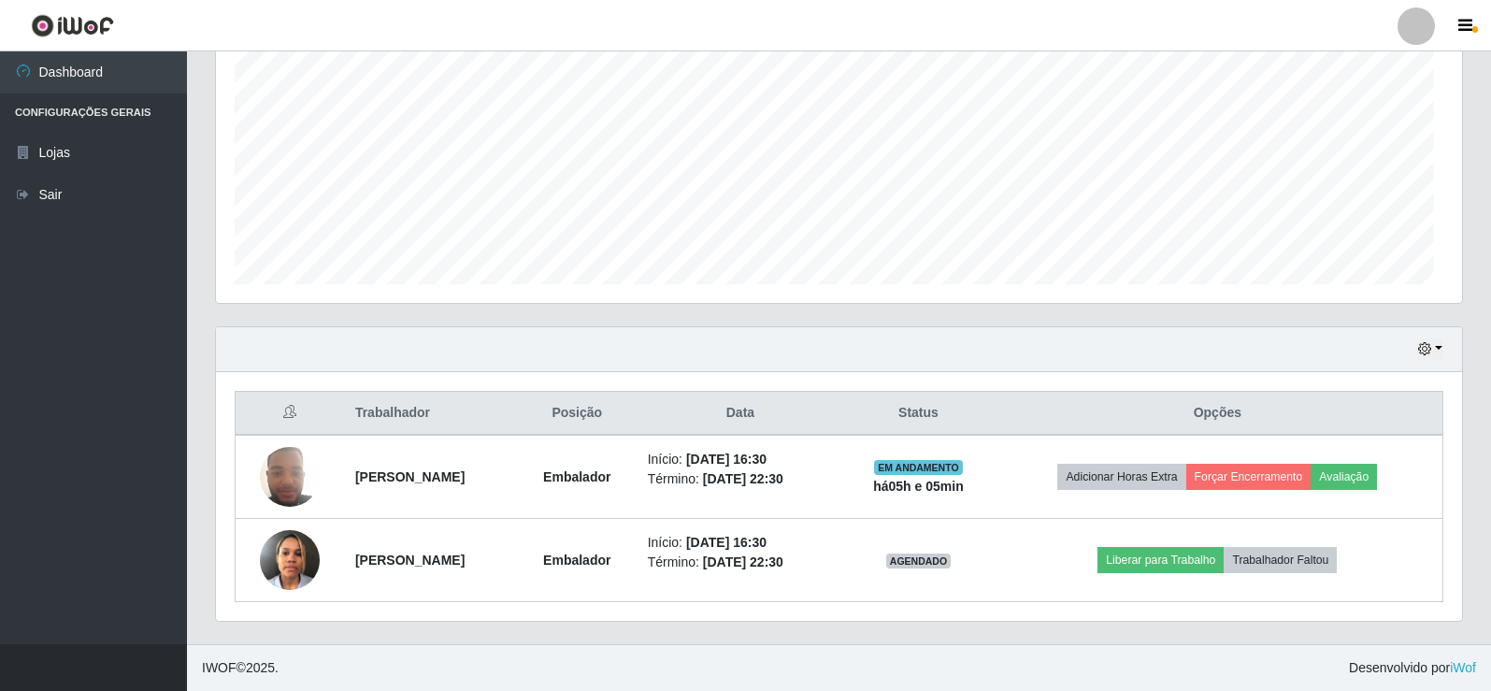
scroll to position [388, 1246]
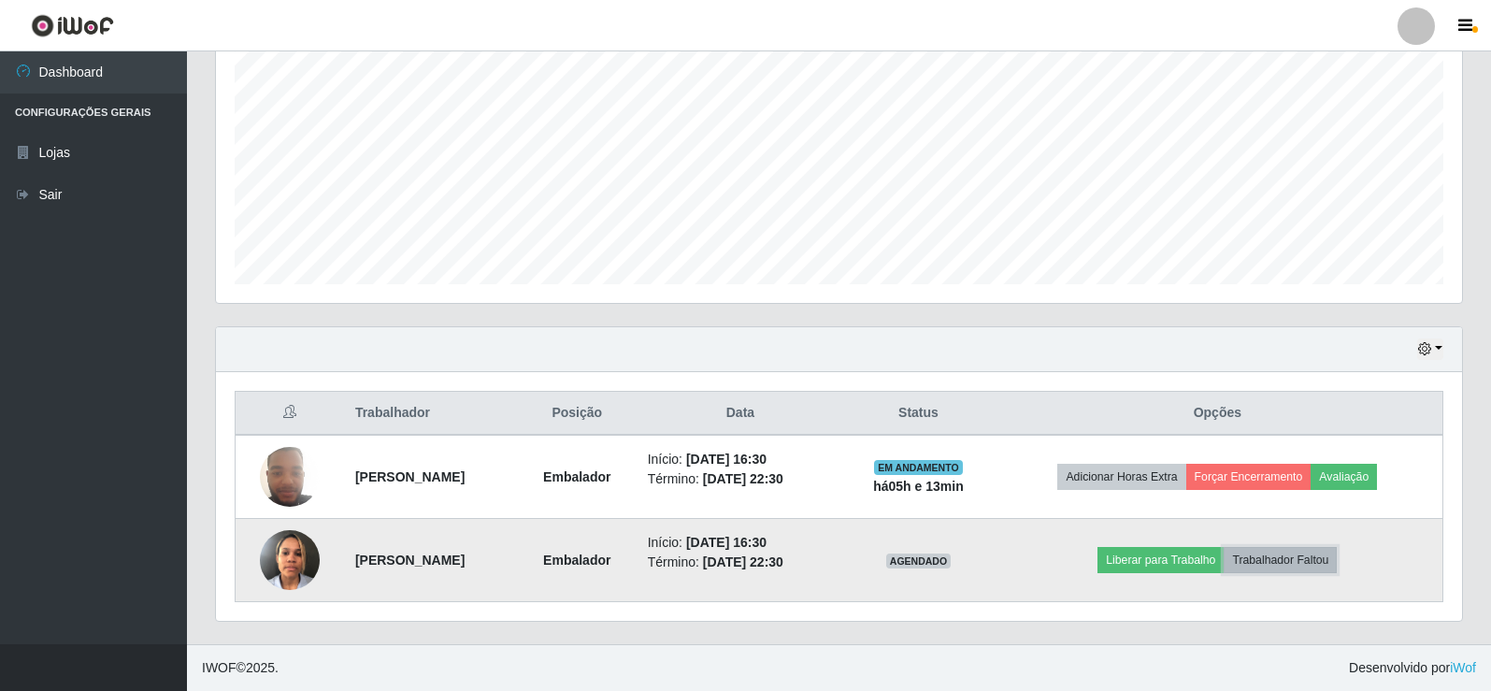
click at [1311, 560] on button "Trabalhador Faltou" at bounding box center [1279, 560] width 113 height 26
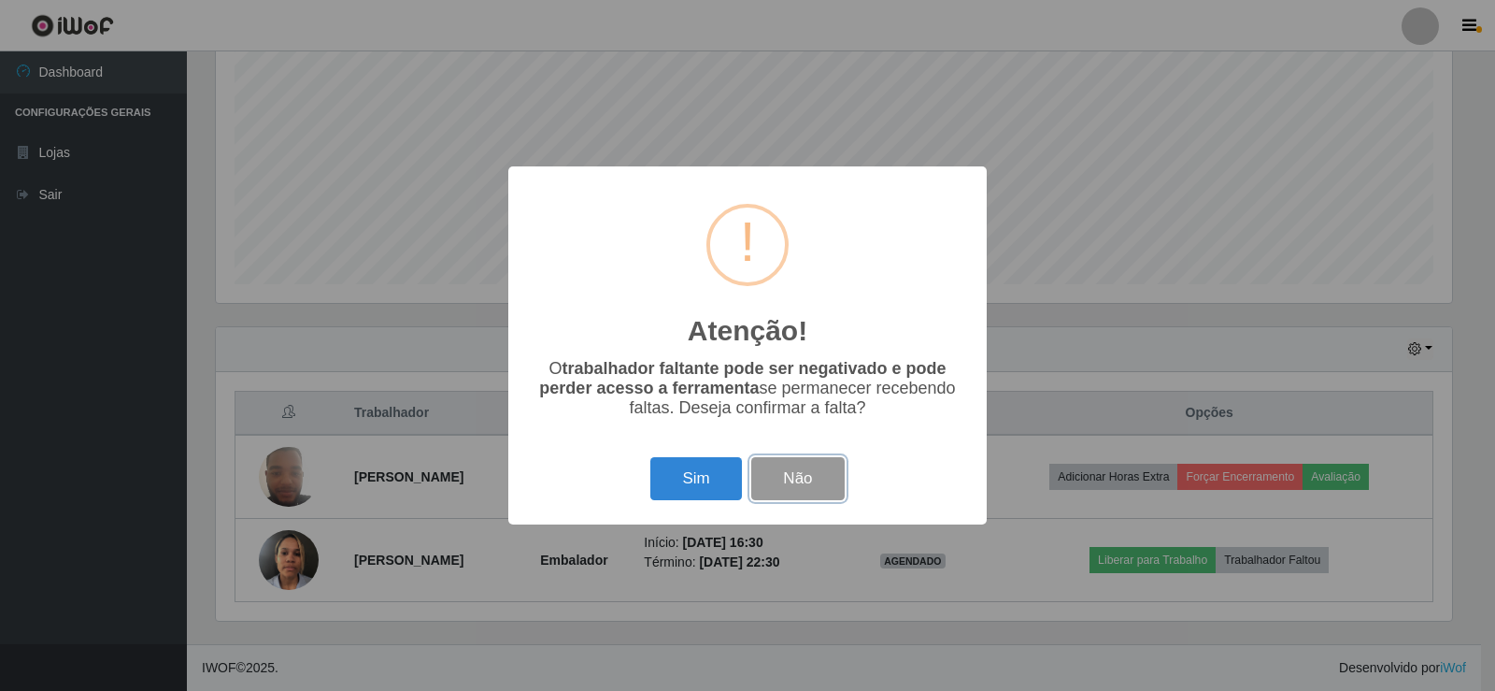
click at [787, 488] on button "Não" at bounding box center [797, 479] width 93 height 44
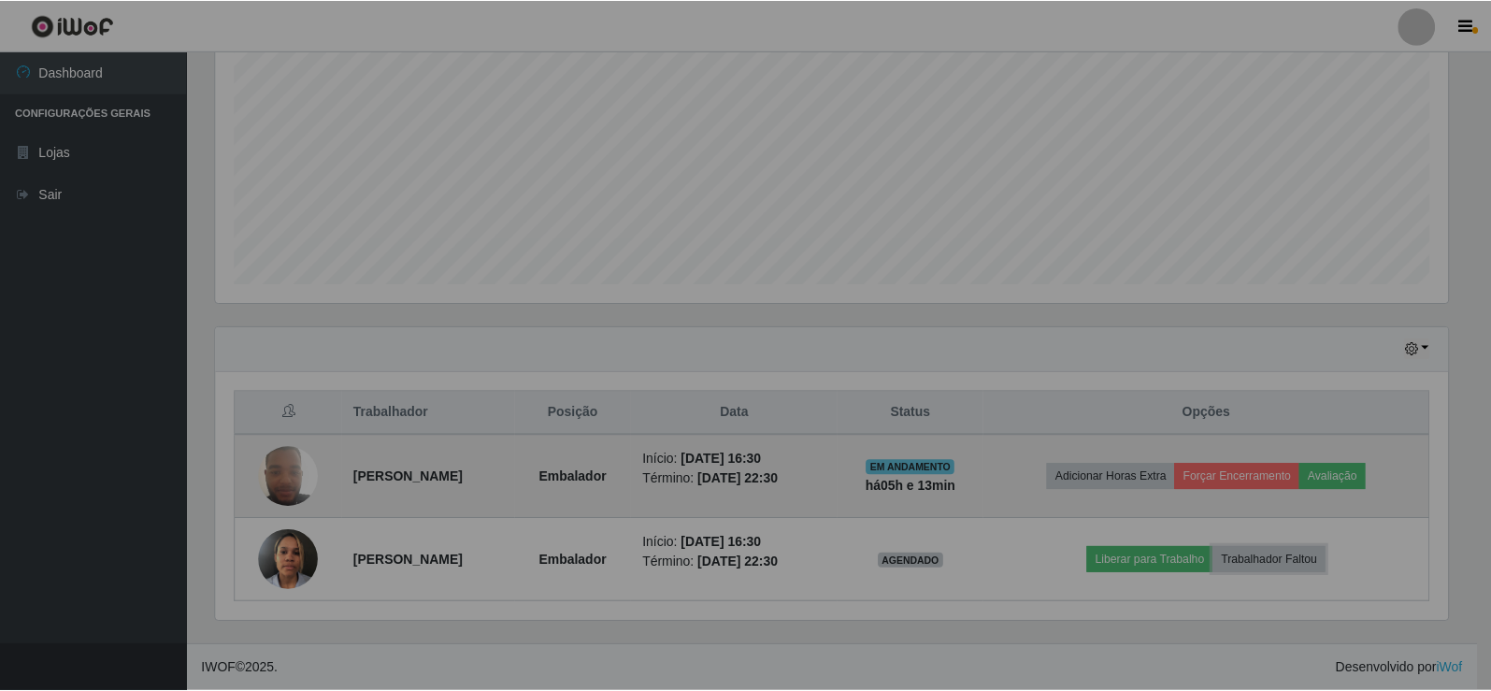
scroll to position [388, 1246]
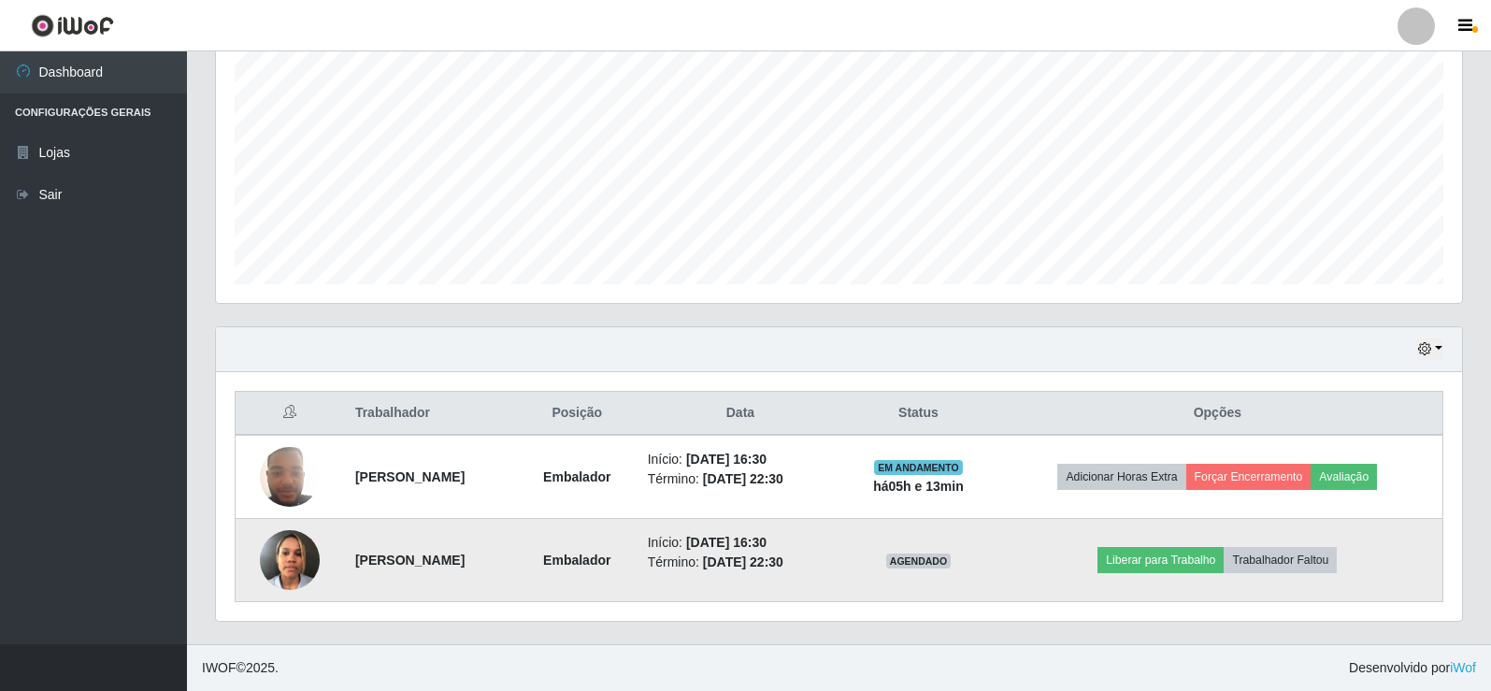
click at [777, 565] on time "[DATE] 22:30" at bounding box center [743, 561] width 80 height 15
click at [783, 559] on time "[DATE] 22:30" at bounding box center [743, 561] width 80 height 15
click at [766, 548] on time "[DATE] 16:30" at bounding box center [726, 542] width 80 height 15
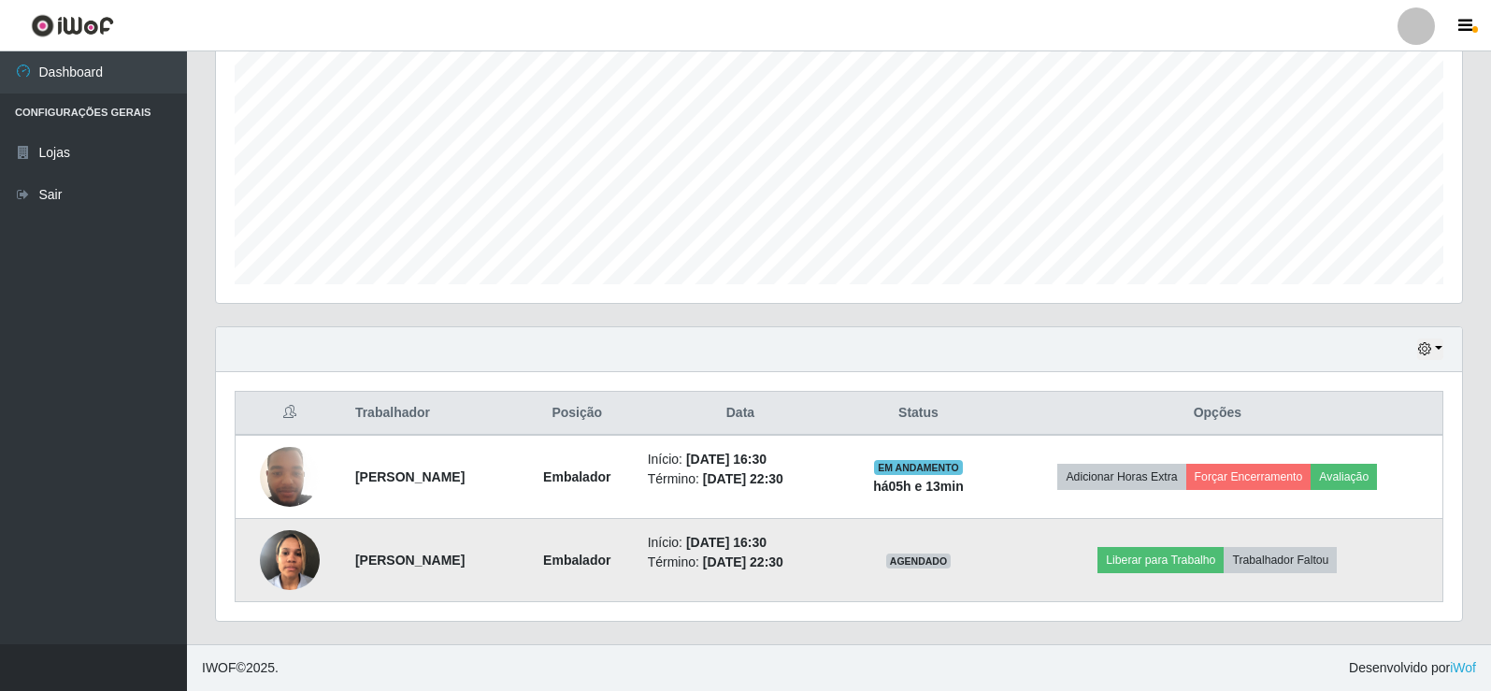
click at [766, 548] on time "[DATE] 16:30" at bounding box center [726, 542] width 80 height 15
click at [783, 567] on time "[DATE] 22:30" at bounding box center [743, 561] width 80 height 15
click at [783, 568] on time "[DATE] 22:30" at bounding box center [743, 561] width 80 height 15
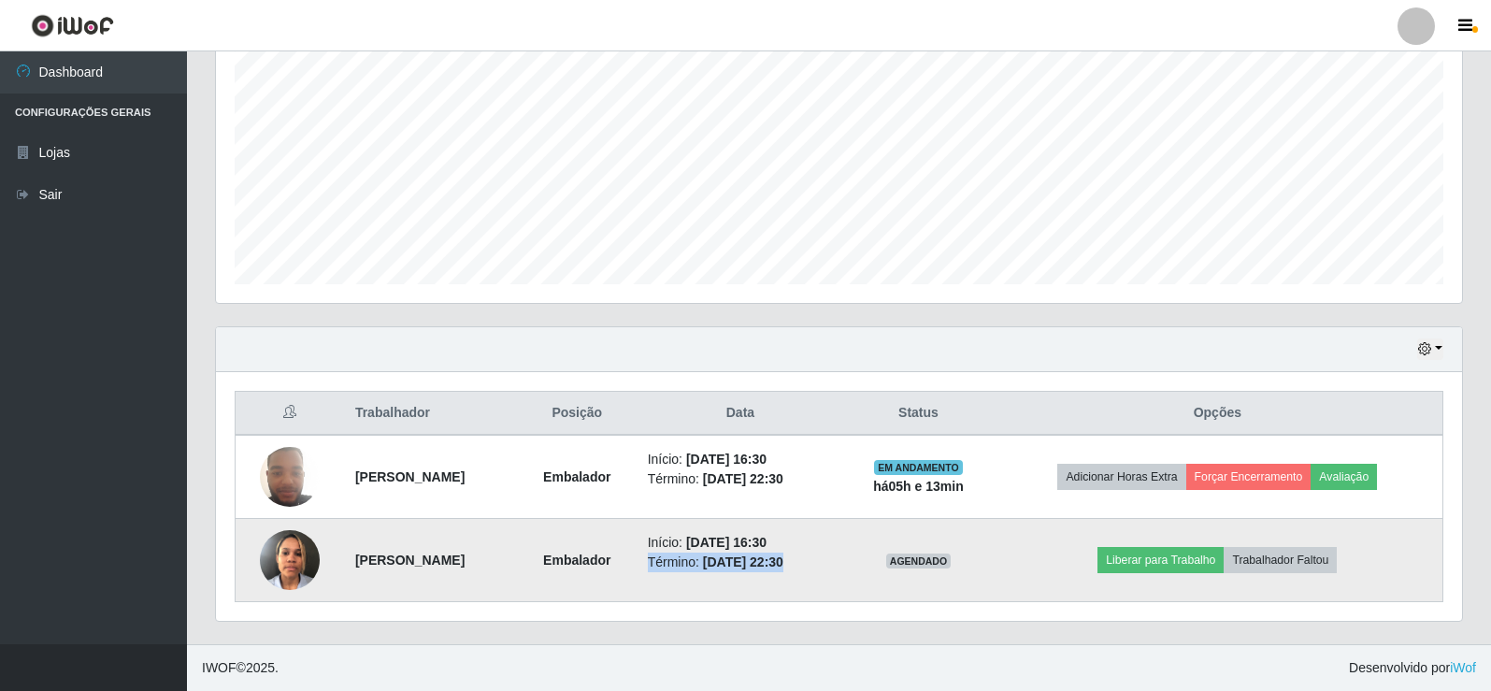
click at [845, 579] on td "Início: [DATE] 16:30 Término: [DATE] 22:30" at bounding box center [740, 560] width 208 height 83
click at [1323, 553] on button "Trabalhador Faltou" at bounding box center [1279, 560] width 113 height 26
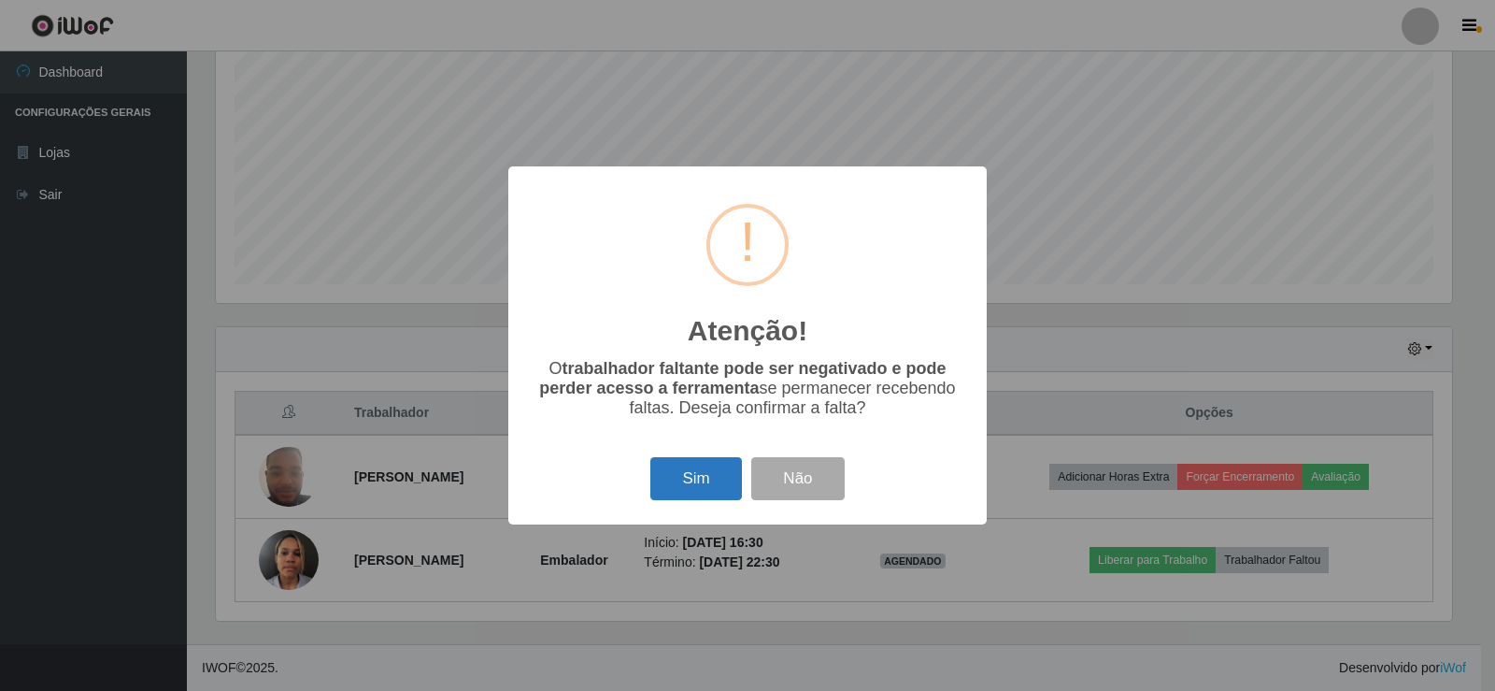
click at [677, 480] on button "Sim" at bounding box center [696, 479] width 91 height 44
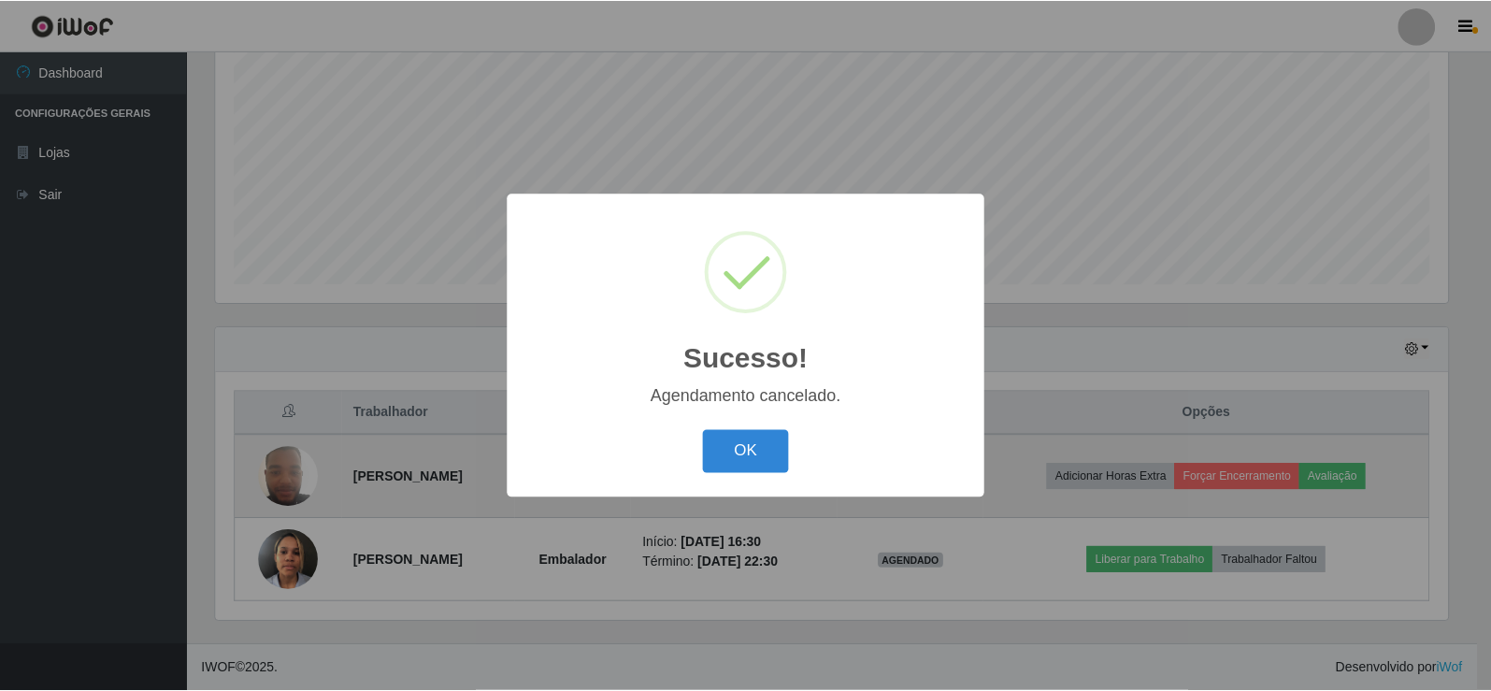
scroll to position [301, 0]
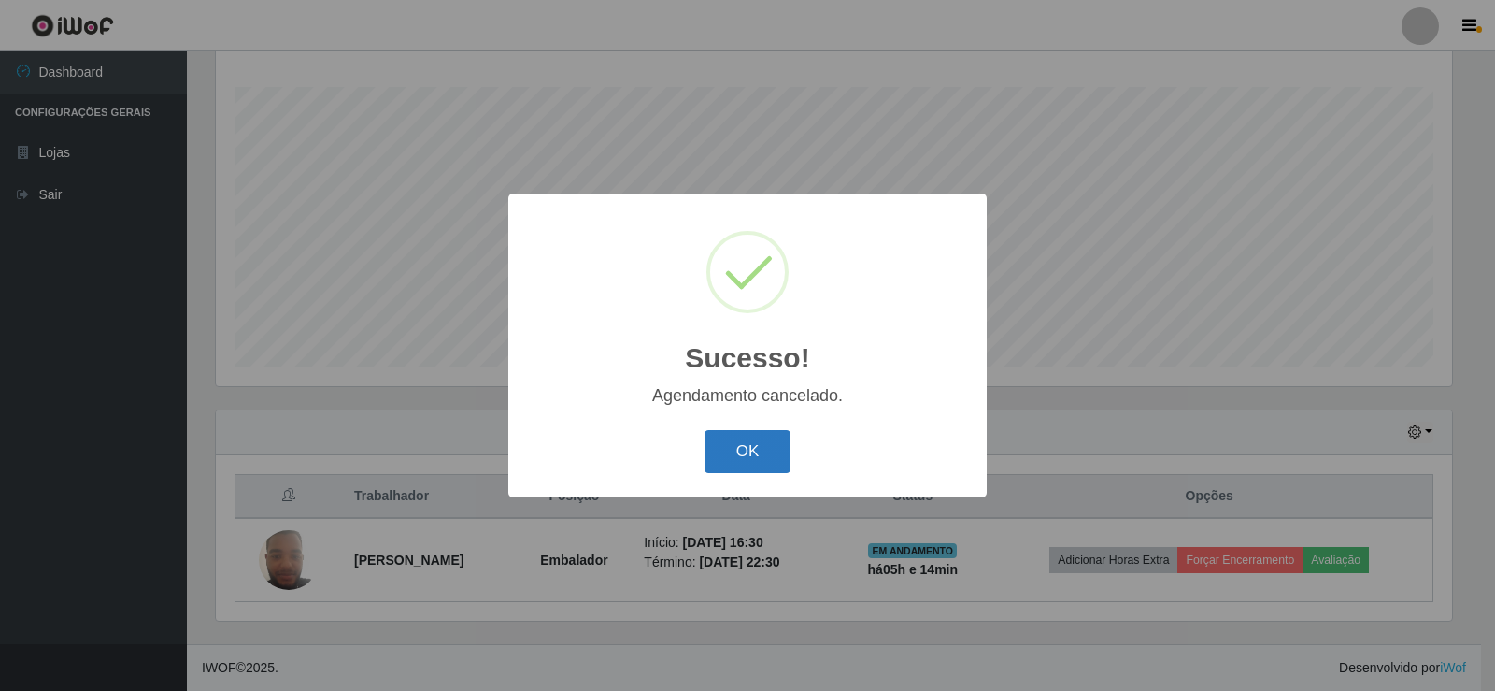
click at [739, 445] on button "OK" at bounding box center [748, 452] width 87 height 44
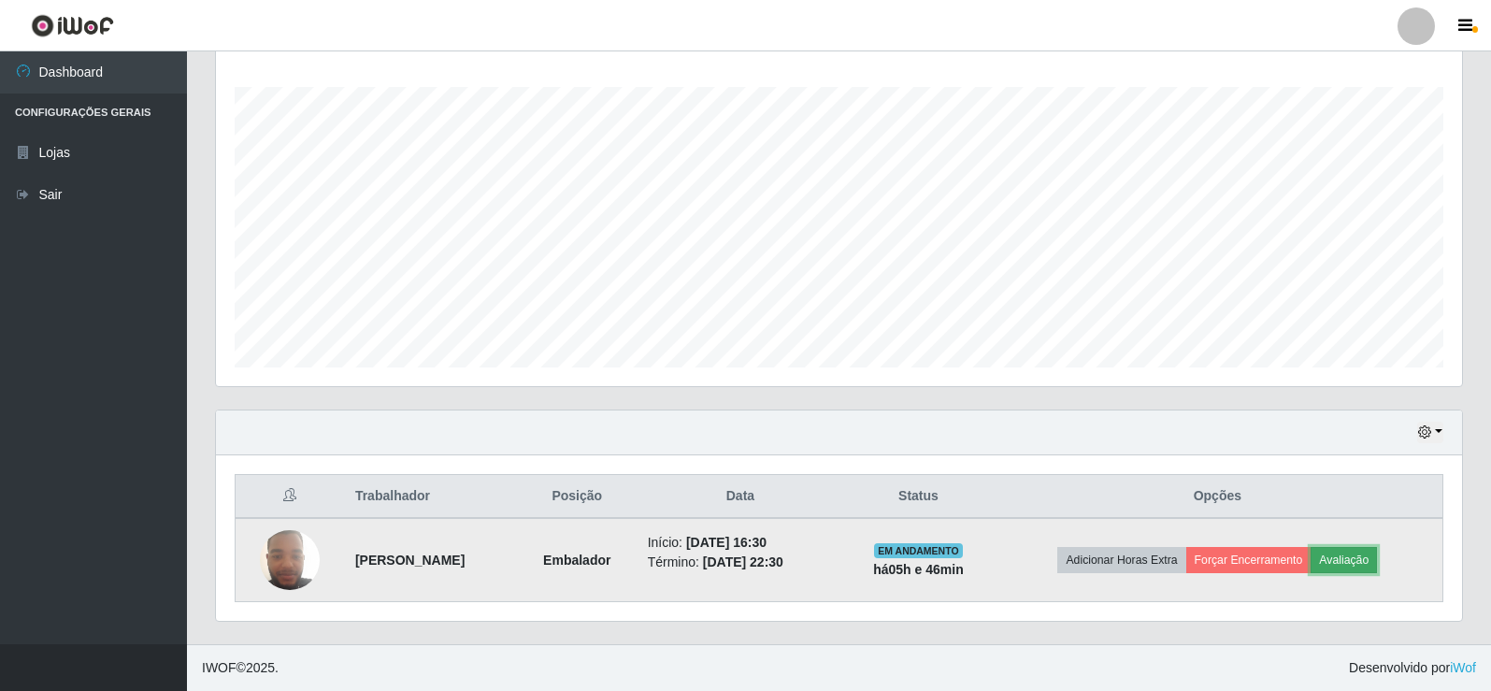
click at [1355, 560] on button "Avaliação" at bounding box center [1343, 560] width 66 height 26
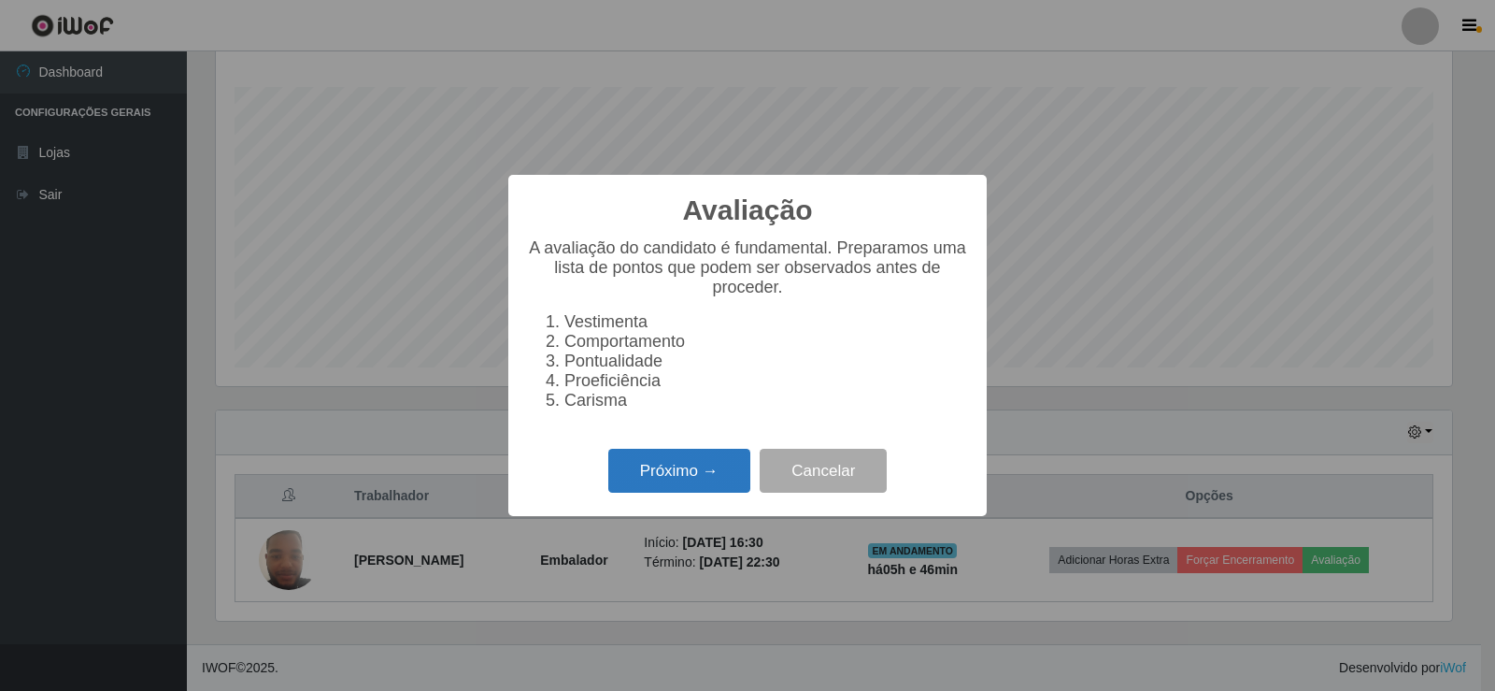
click at [679, 474] on button "Próximo →" at bounding box center [679, 471] width 142 height 44
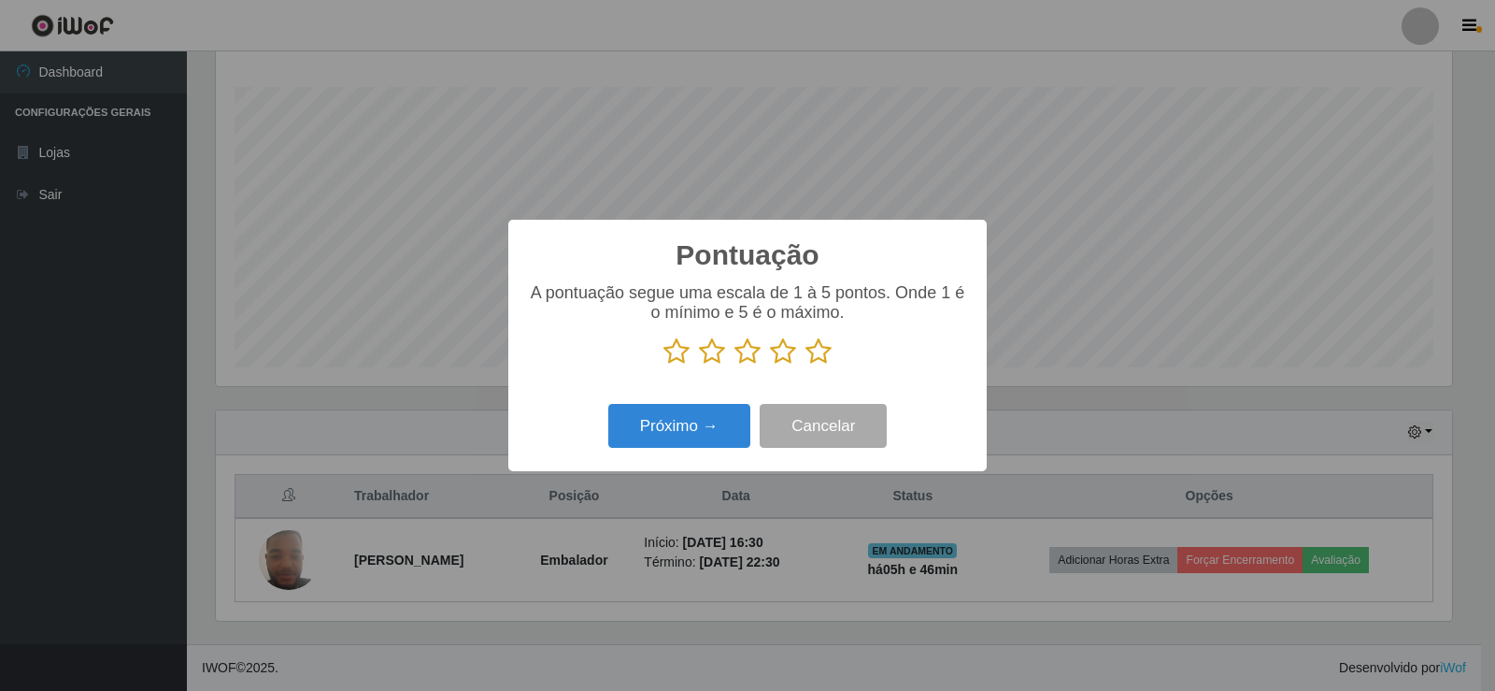
drag, startPoint x: 813, startPoint y: 354, endPoint x: 801, endPoint y: 359, distance: 13.0
click at [813, 355] on icon at bounding box center [819, 351] width 26 height 28
click at [806, 365] on input "radio" at bounding box center [806, 365] width 0 height 0
click at [681, 424] on button "Próximo →" at bounding box center [679, 426] width 142 height 44
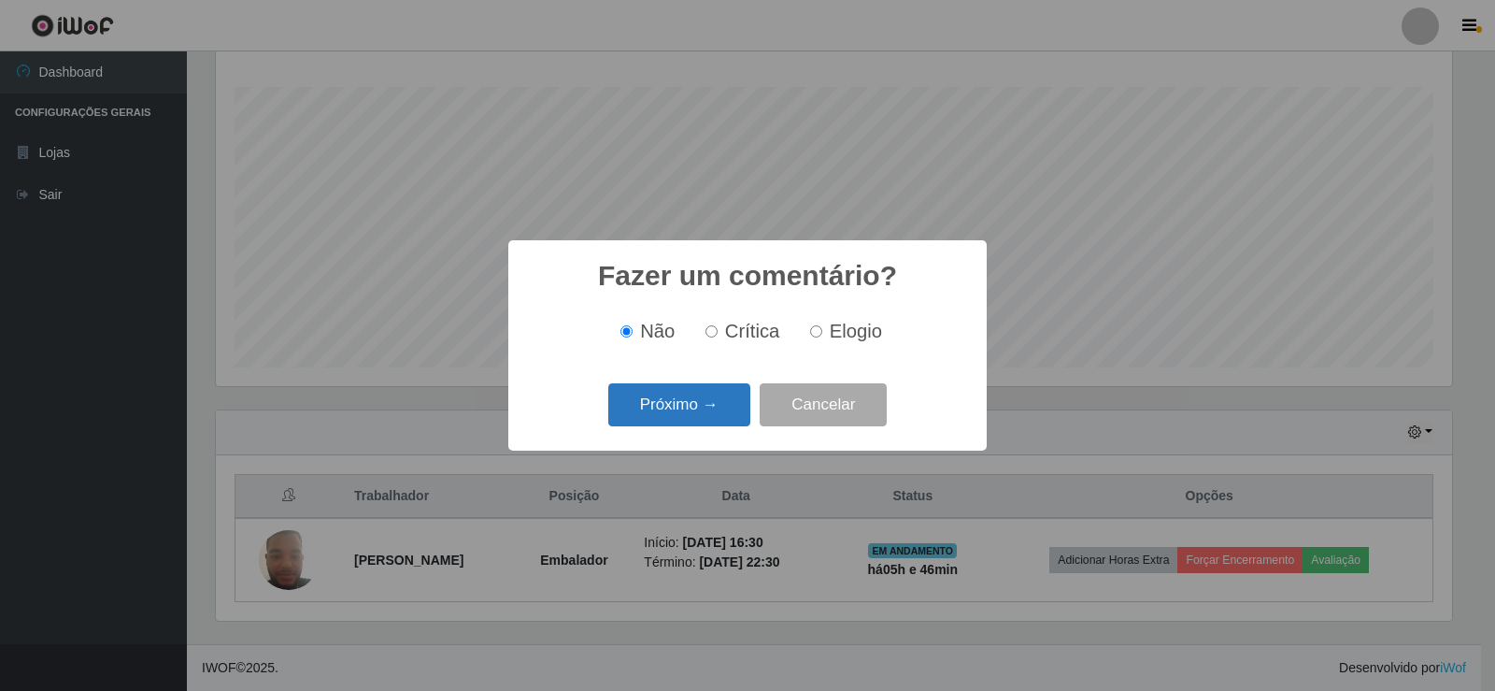
click at [662, 401] on button "Próximo →" at bounding box center [679, 405] width 142 height 44
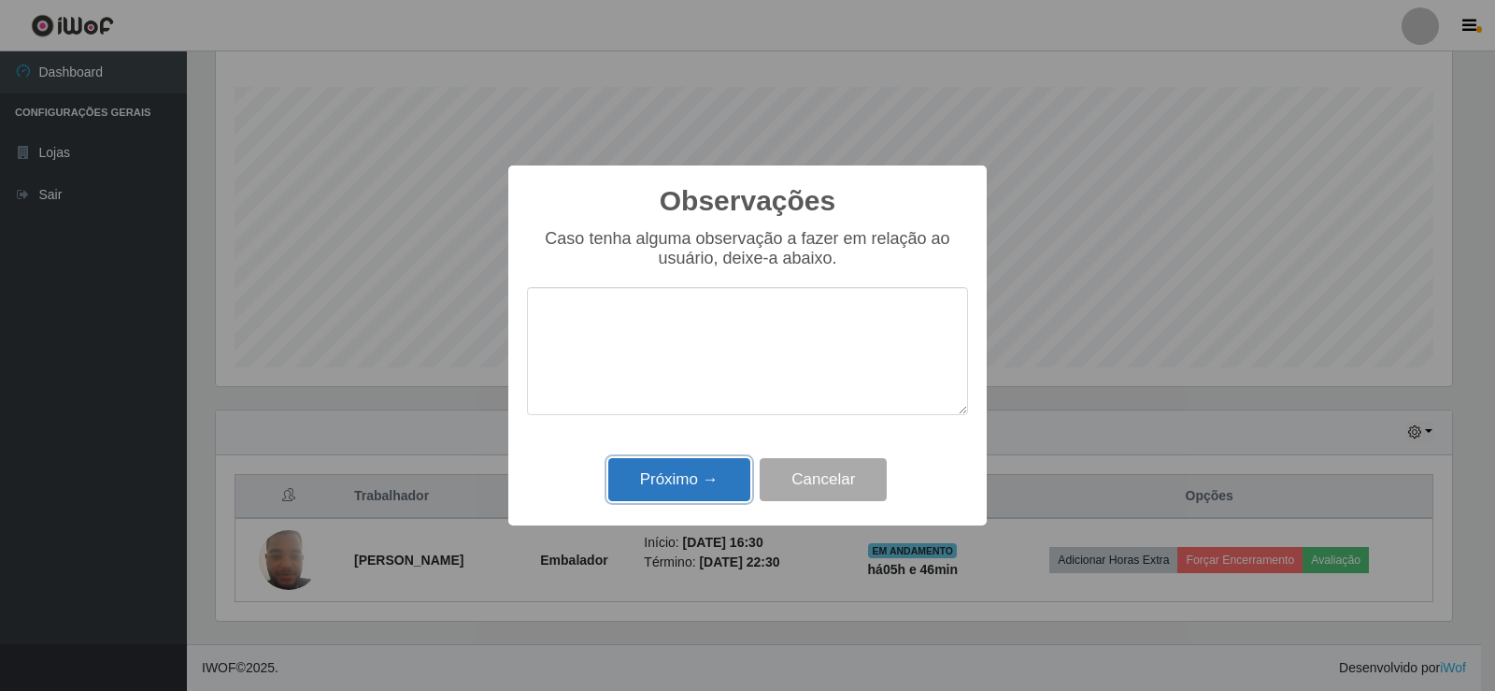
click at [675, 464] on button "Próximo →" at bounding box center [679, 480] width 142 height 44
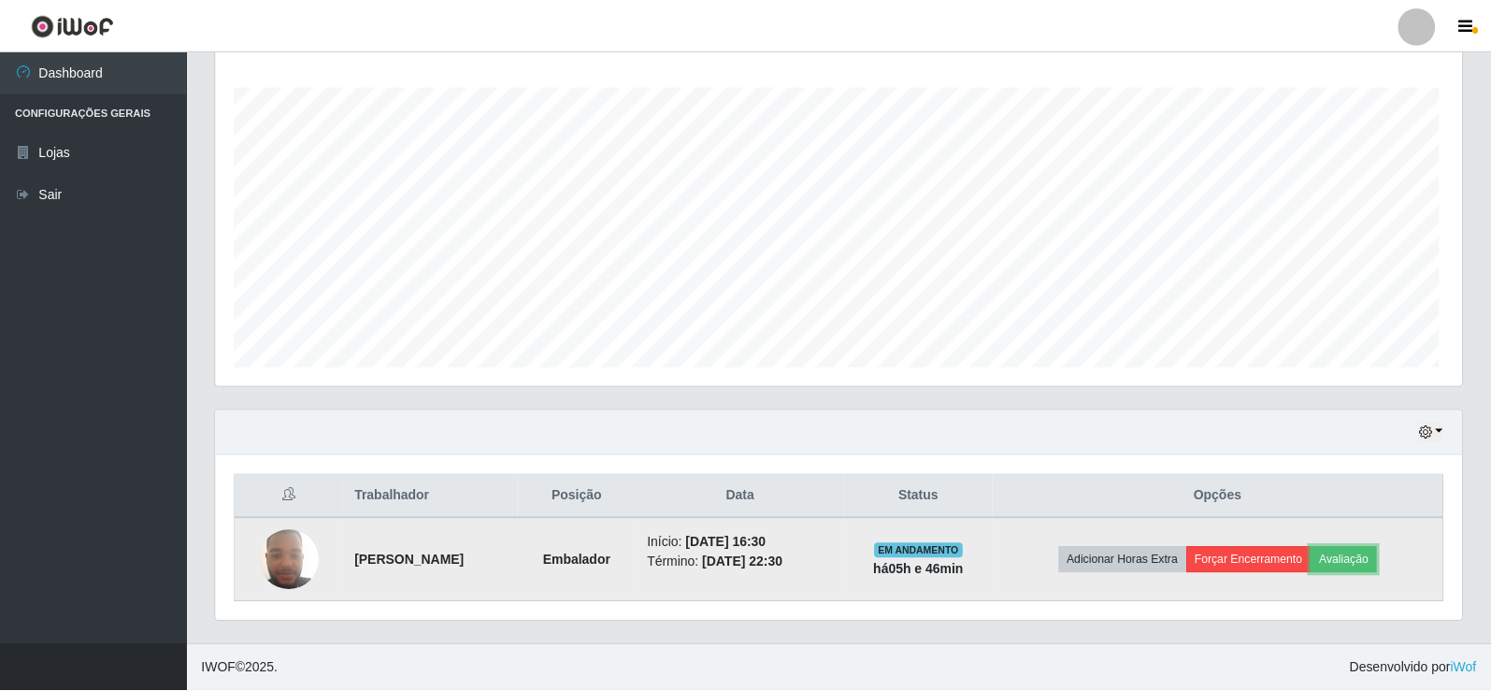
scroll to position [388, 1246]
click at [1261, 552] on button "Forçar Encerramento" at bounding box center [1248, 560] width 125 height 26
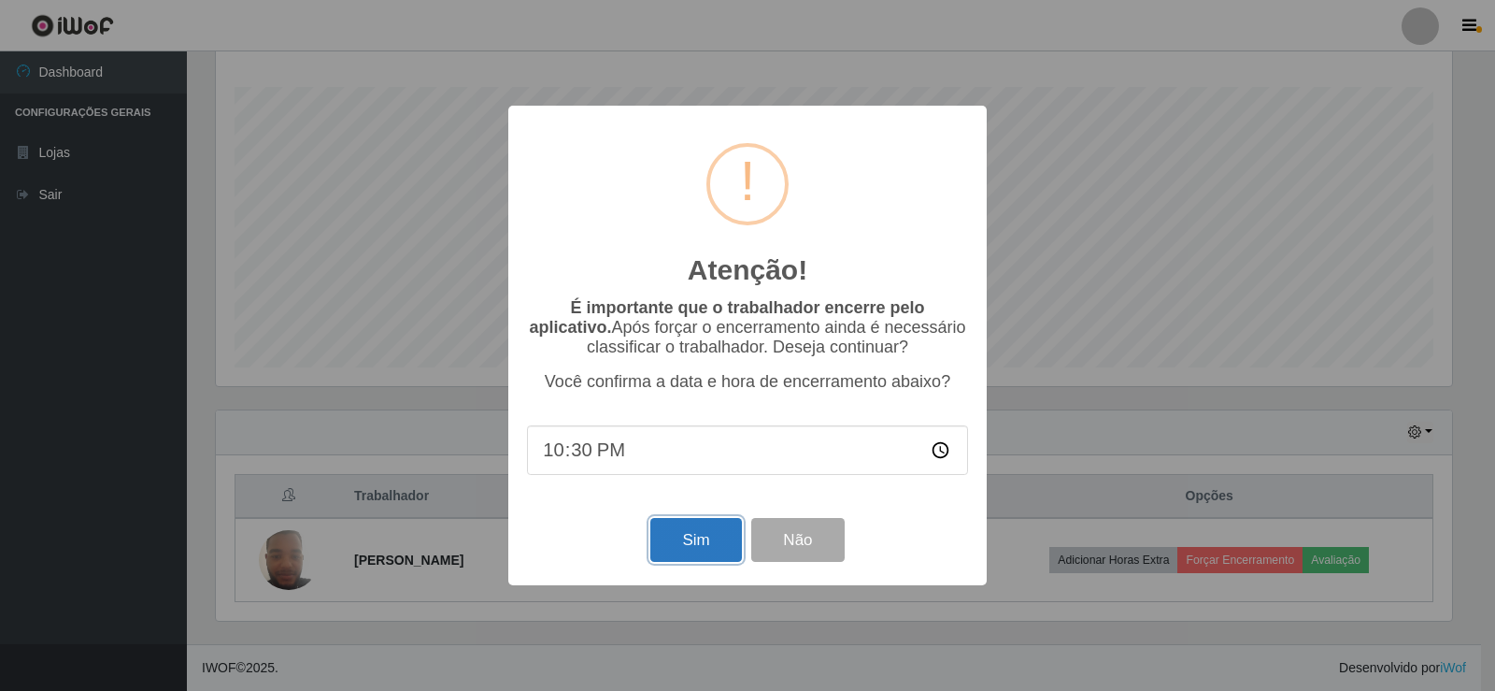
click at [690, 536] on button "Sim" at bounding box center [696, 540] width 91 height 44
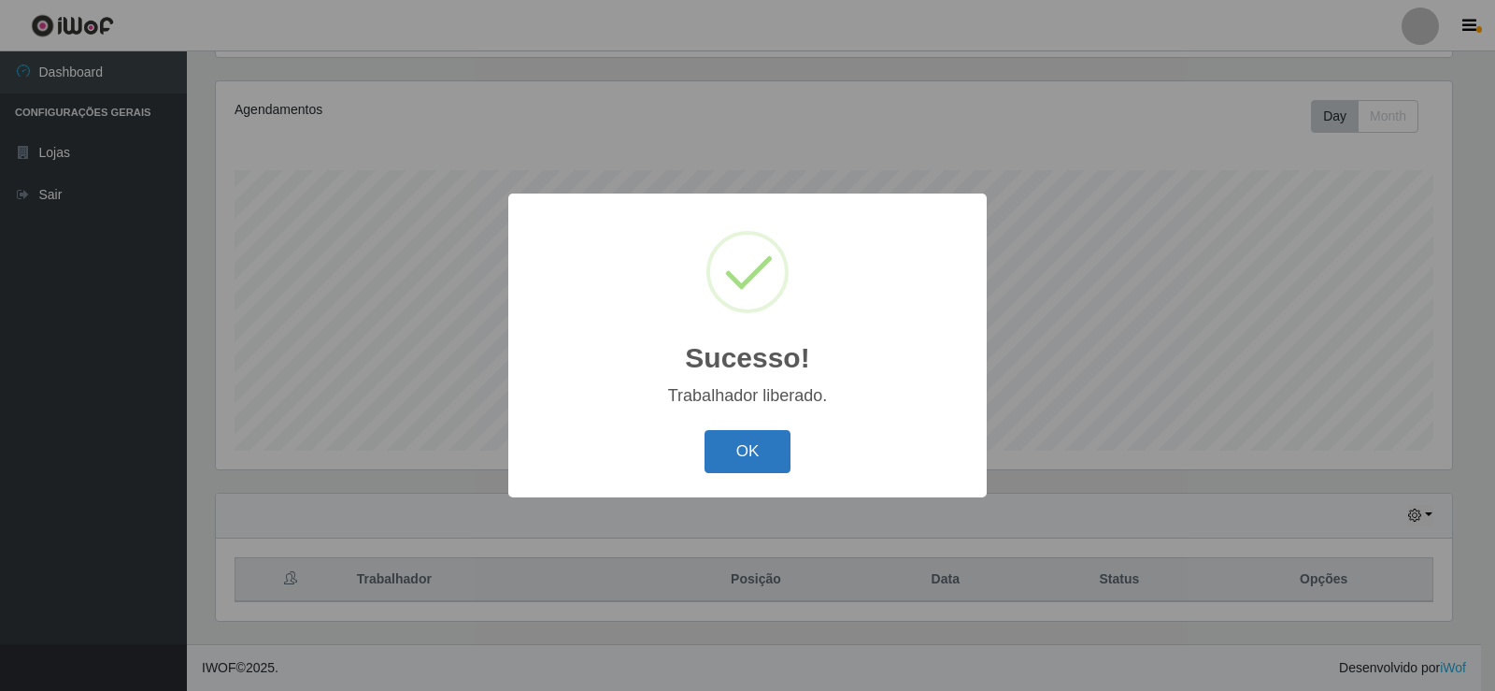
drag, startPoint x: 740, startPoint y: 438, endPoint x: 742, endPoint y: 390, distance: 48.6
click at [741, 431] on button "OK" at bounding box center [748, 452] width 87 height 44
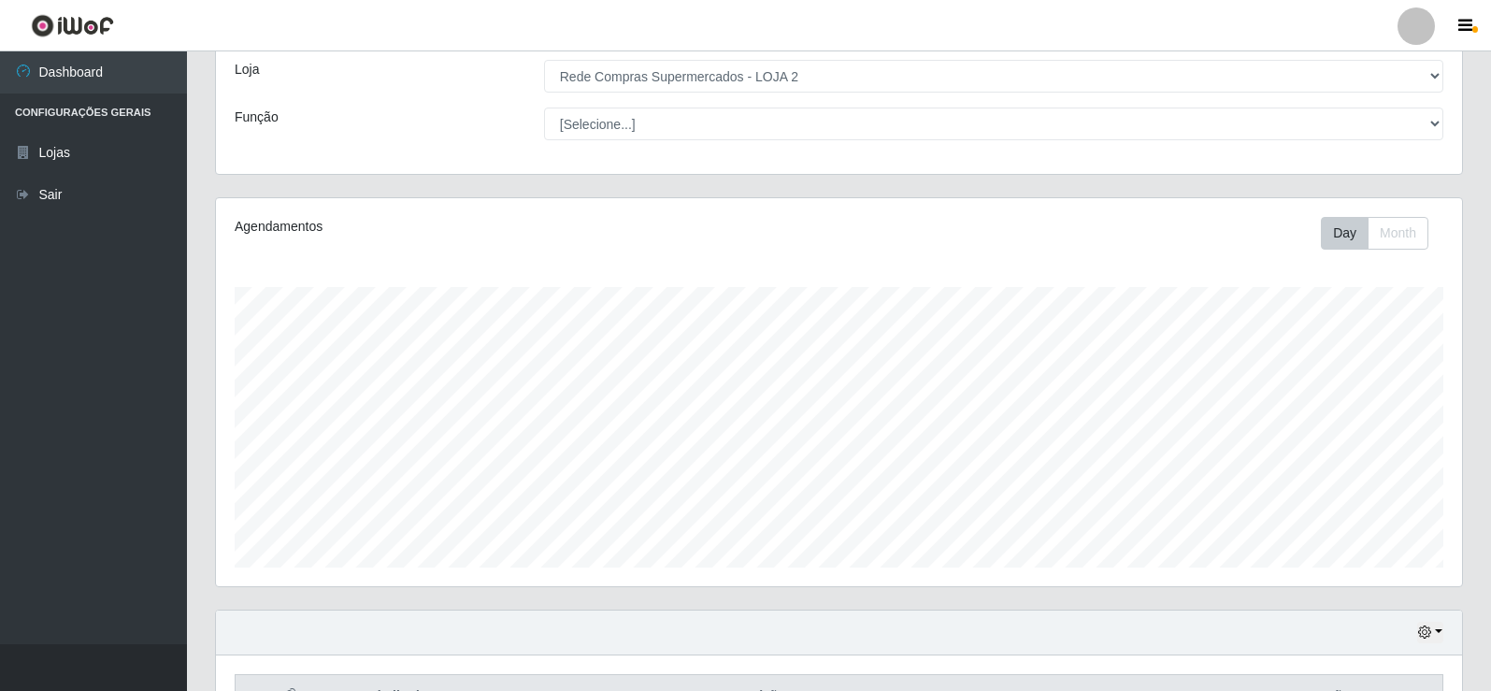
scroll to position [0, 0]
